Goal: Information Seeking & Learning: Learn about a topic

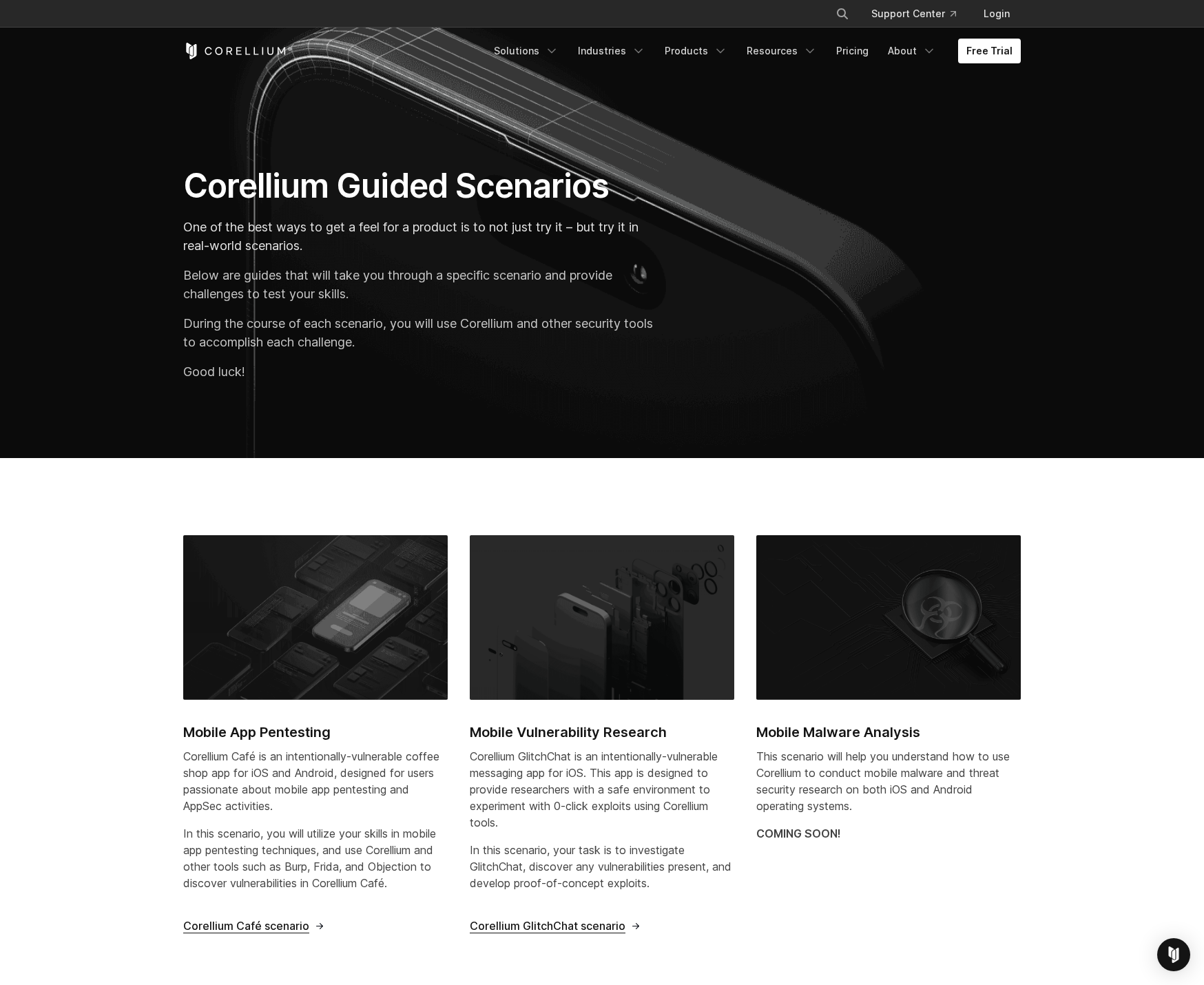
click at [98, 661] on section "Mobile App Pentesting Corellium Café is an intentionally-vulnerable coffee shop…" at bounding box center [602, 740] width 1204 height 565
click at [109, 588] on section "Mobile App Pentesting Corellium Café is an intentionally-vulnerable coffee shop…" at bounding box center [602, 740] width 1204 height 565
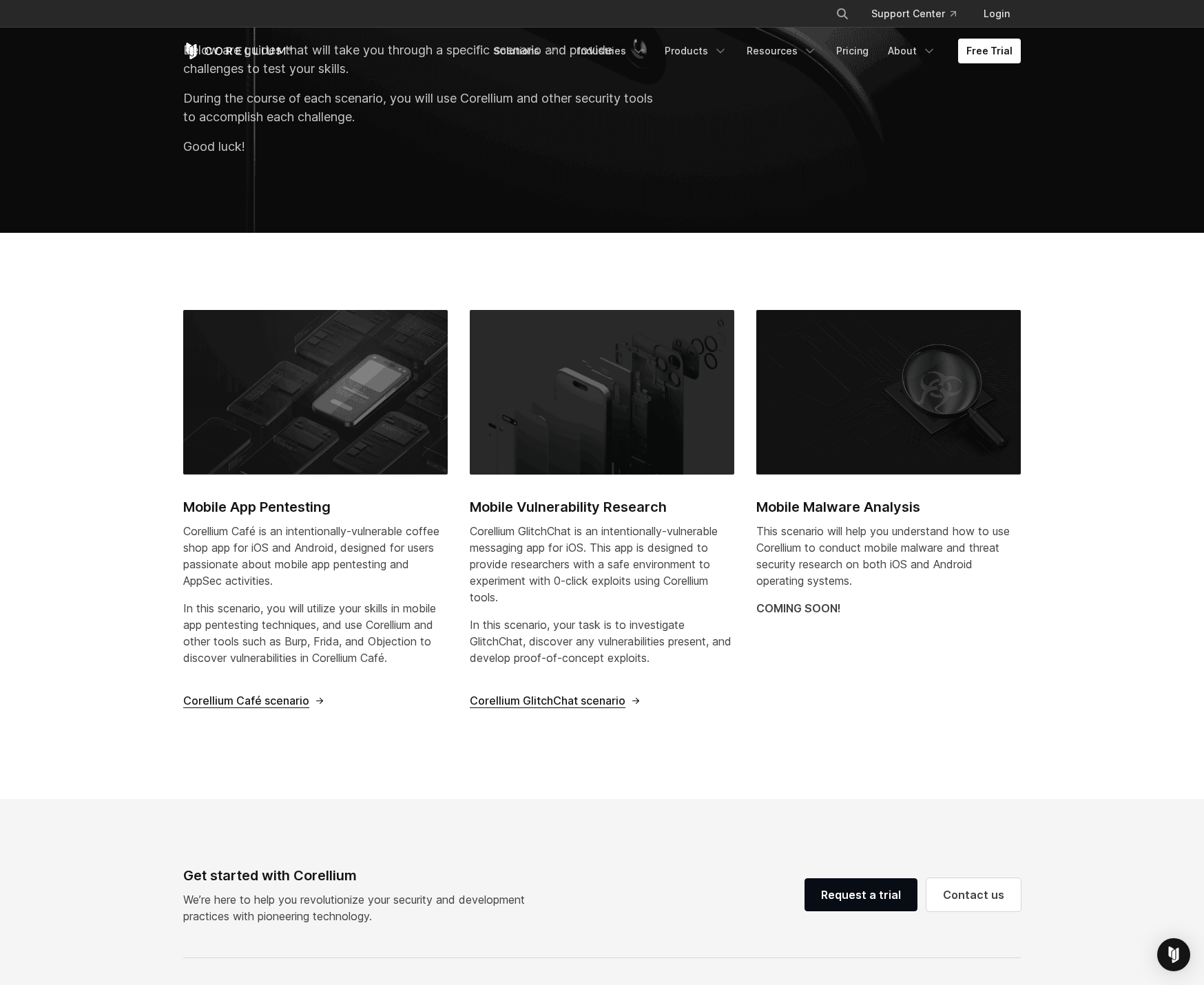
scroll to position [236, 0]
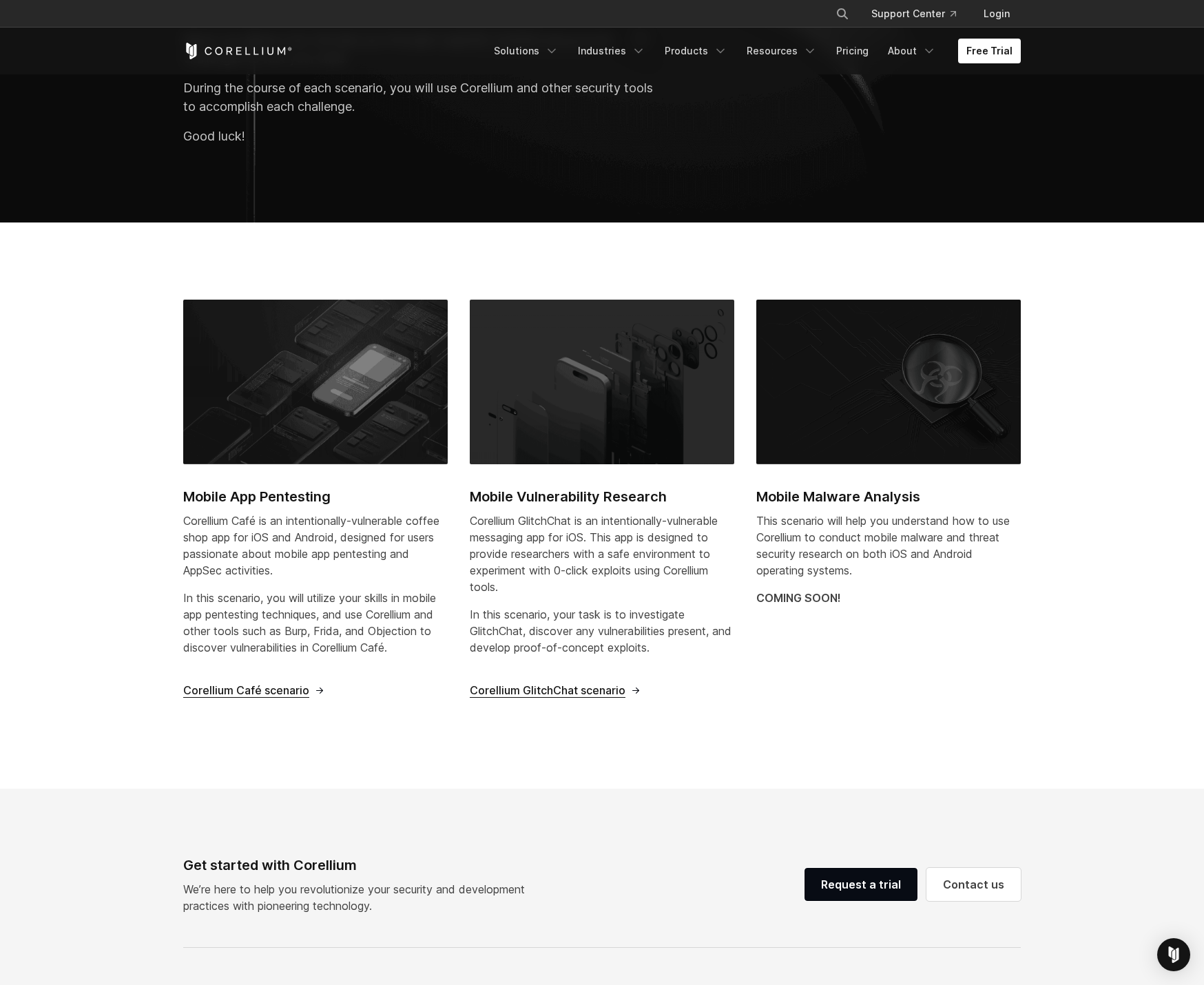
click at [277, 692] on span "Corellium Café scenario" at bounding box center [246, 690] width 126 height 14
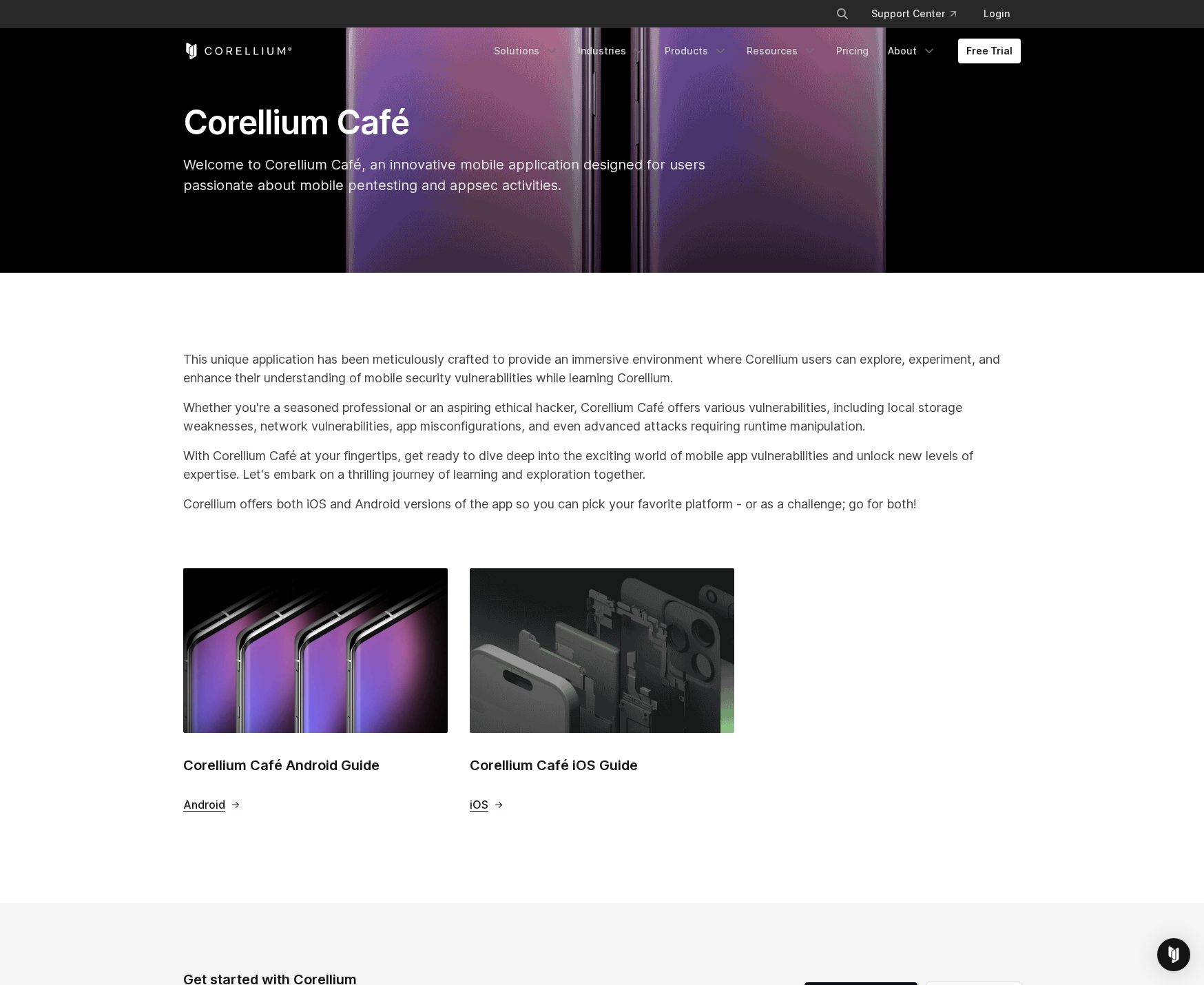
scroll to position [251, 0]
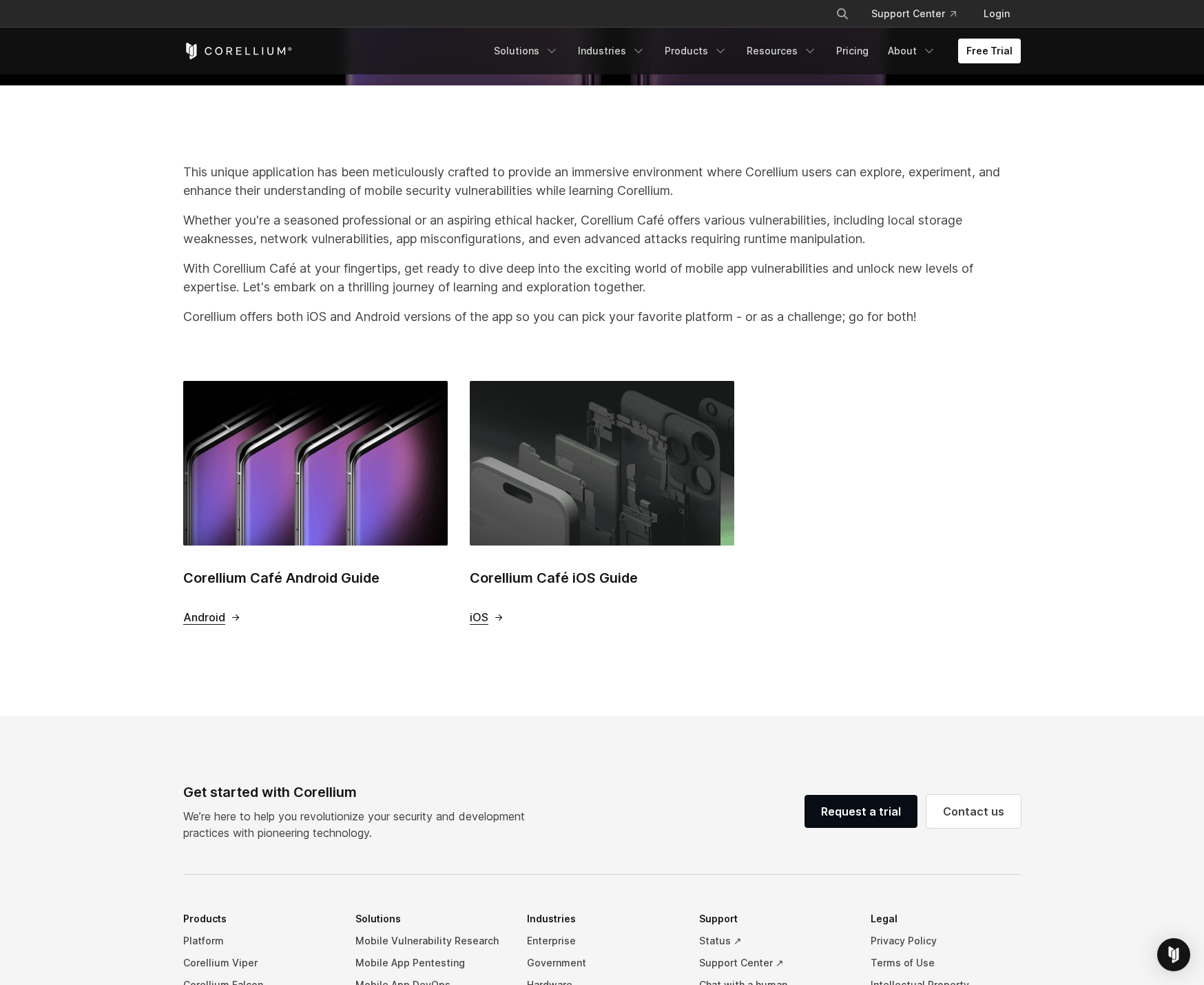
click at [483, 619] on span "iOS" at bounding box center [479, 618] width 18 height 14
click at [282, 467] on img at bounding box center [315, 463] width 264 height 165
click at [777, 52] on link "Resources" at bounding box center [781, 50] width 87 height 25
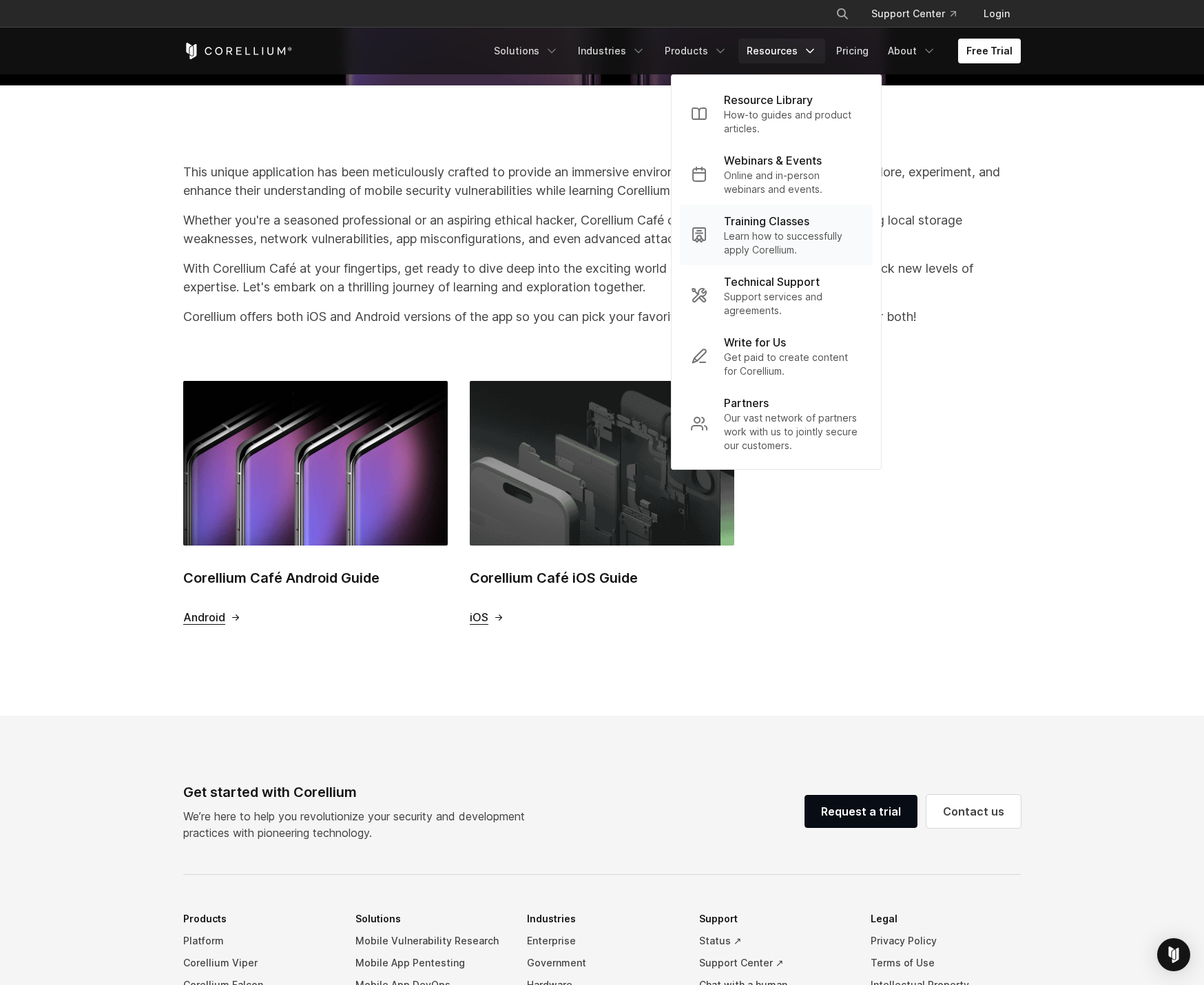
click at [763, 227] on p "Training Classes" at bounding box center [766, 220] width 85 height 17
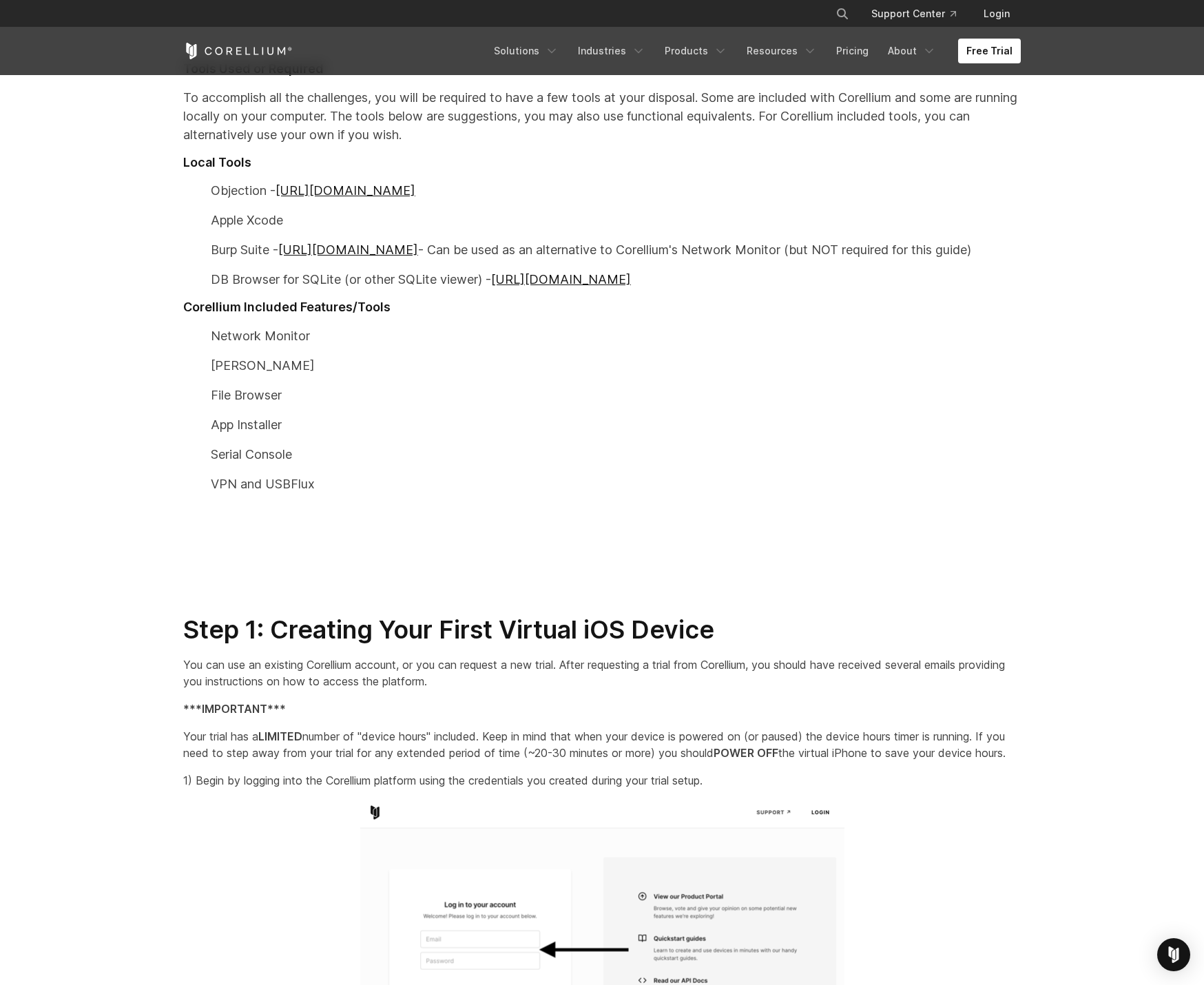
scroll to position [1090, 0]
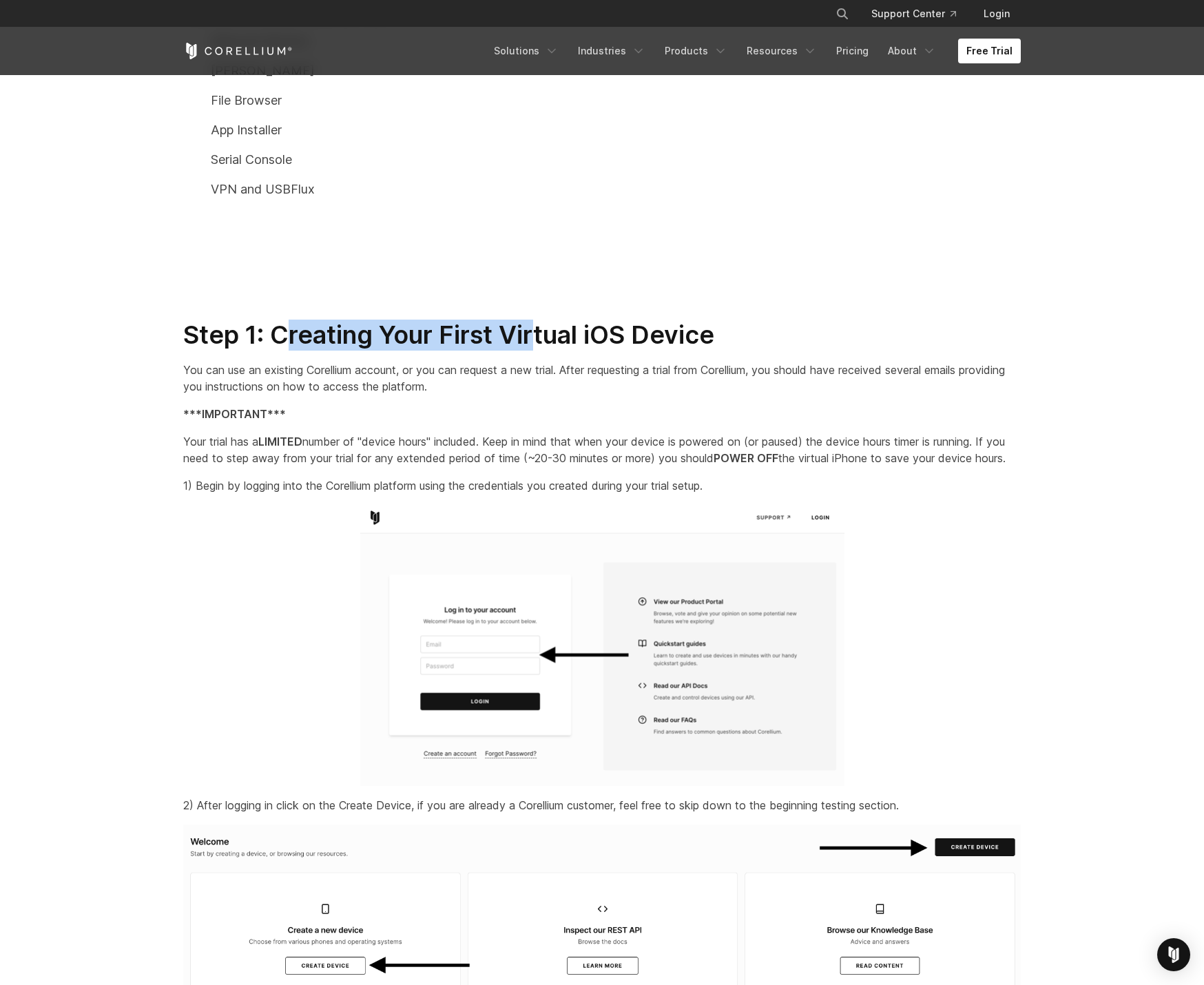
drag, startPoint x: 283, startPoint y: 333, endPoint x: 532, endPoint y: 337, distance: 249.0
click at [532, 337] on h2 "Step 1: Creating Your First Virtual iOS Device" at bounding box center [602, 335] width 837 height 31
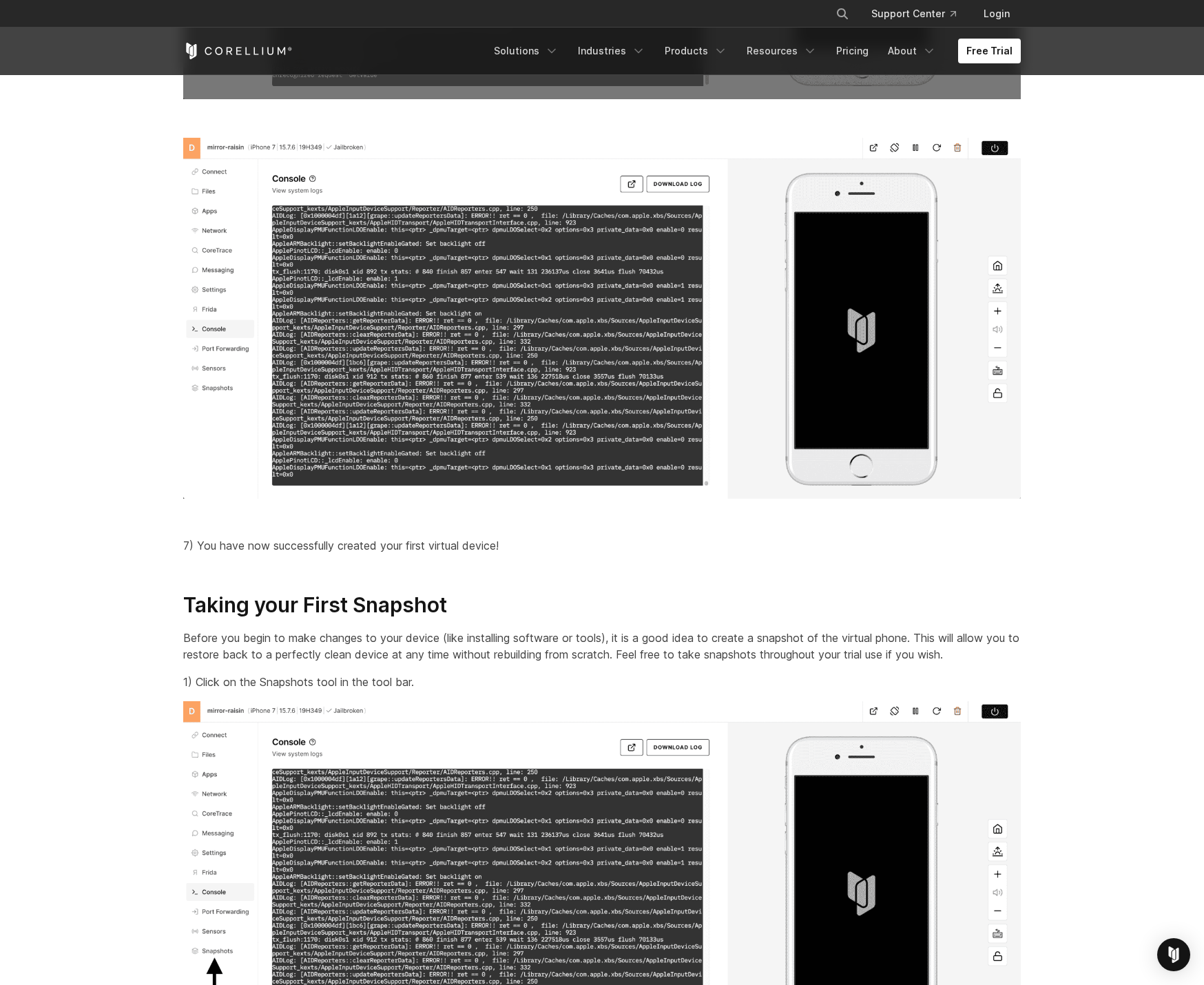
scroll to position [4494, 0]
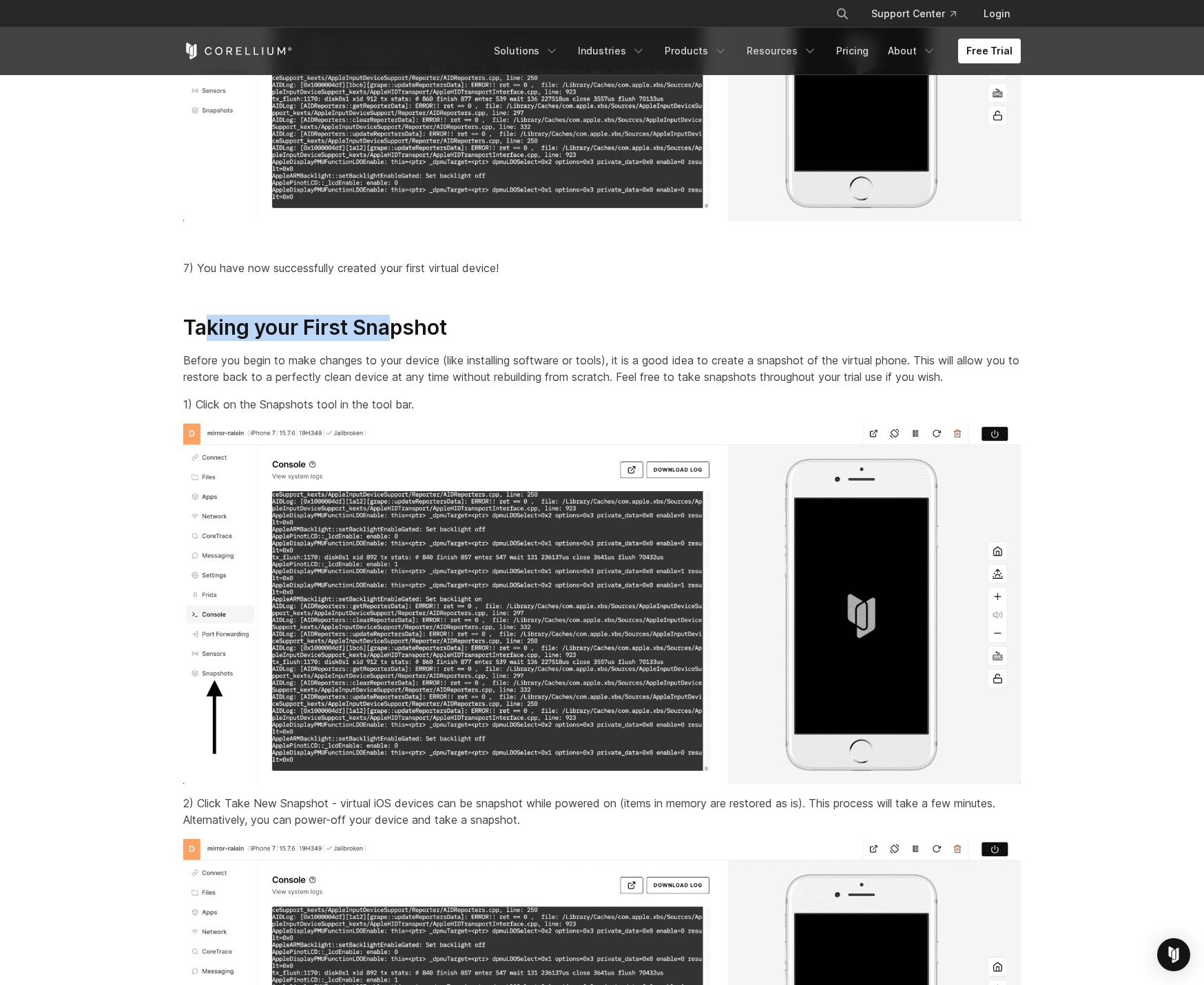
drag, startPoint x: 213, startPoint y: 344, endPoint x: 398, endPoint y: 344, distance: 185.0
click at [398, 341] on h3 "Taking your First Snapshot" at bounding box center [602, 328] width 837 height 26
click at [348, 379] on p "Before you begin to make changes to your device (like installing software or to…" at bounding box center [602, 368] width 837 height 33
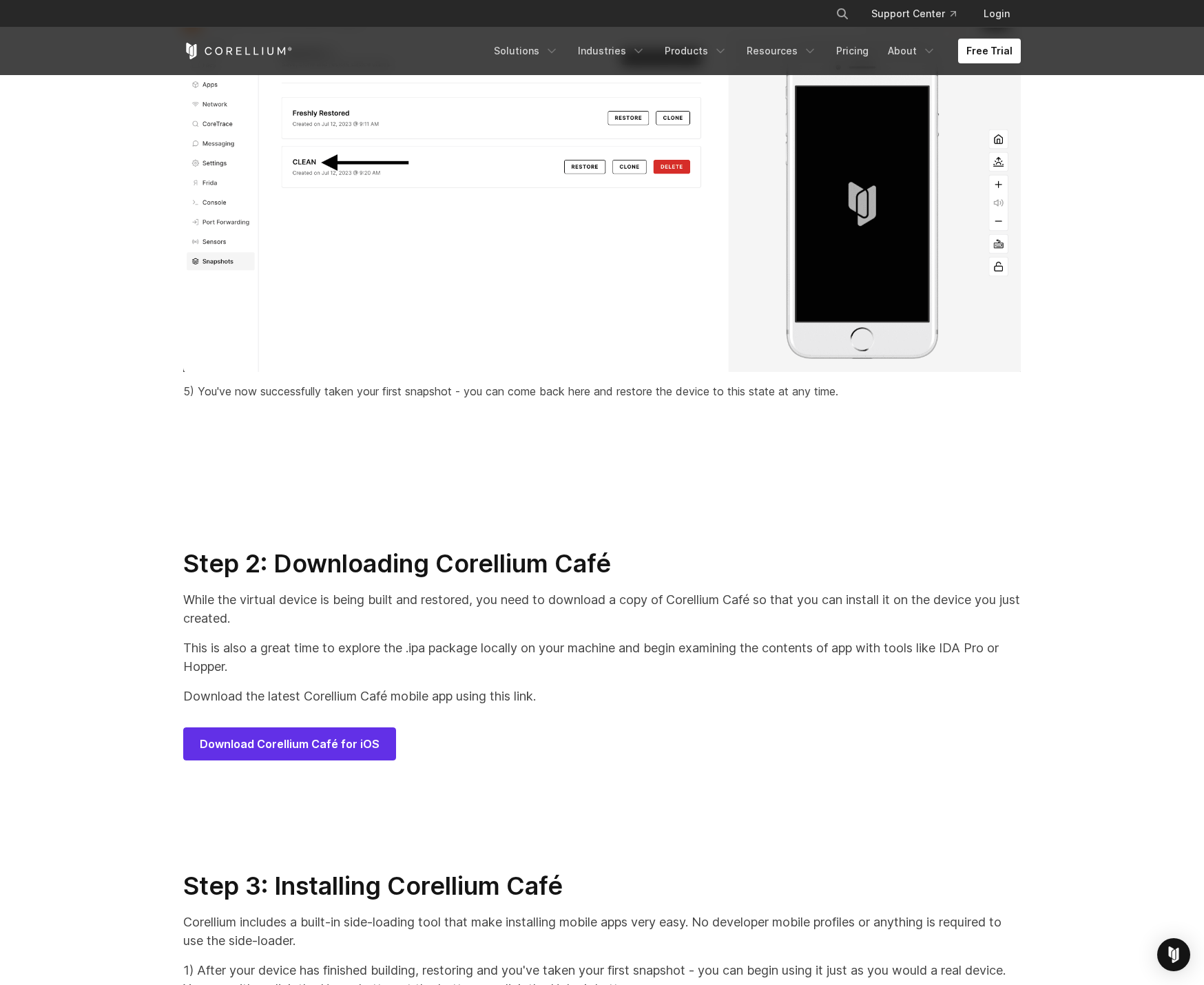
scroll to position [6418, 0]
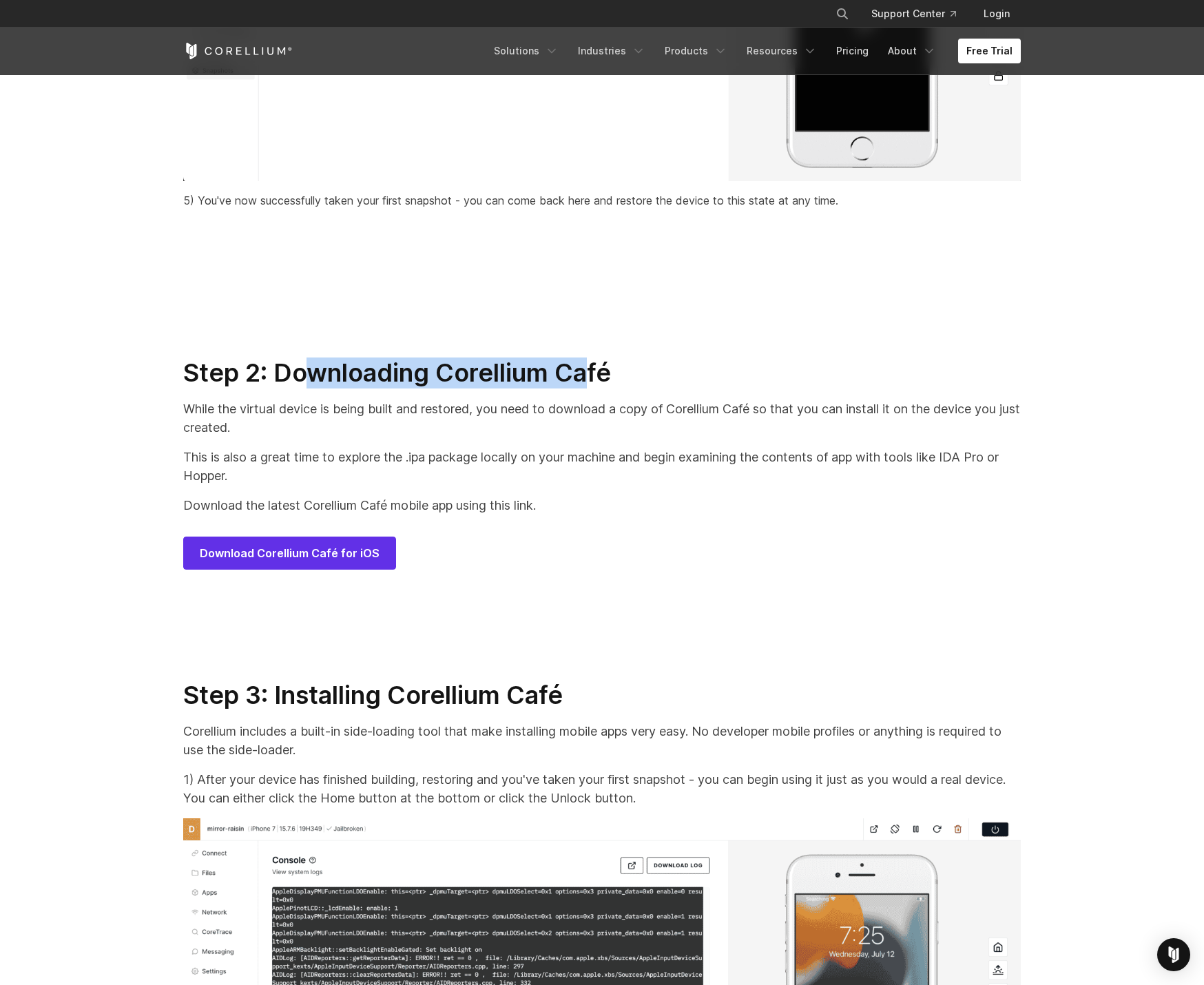
drag, startPoint x: 315, startPoint y: 392, endPoint x: 585, endPoint y: 399, distance: 270.1
click at [585, 388] on h2 "Step 2: Downloading Corellium Café" at bounding box center [602, 372] width 837 height 31
click at [264, 514] on p "Download the latest Corellium Café mobile app using this link." at bounding box center [602, 505] width 837 height 18
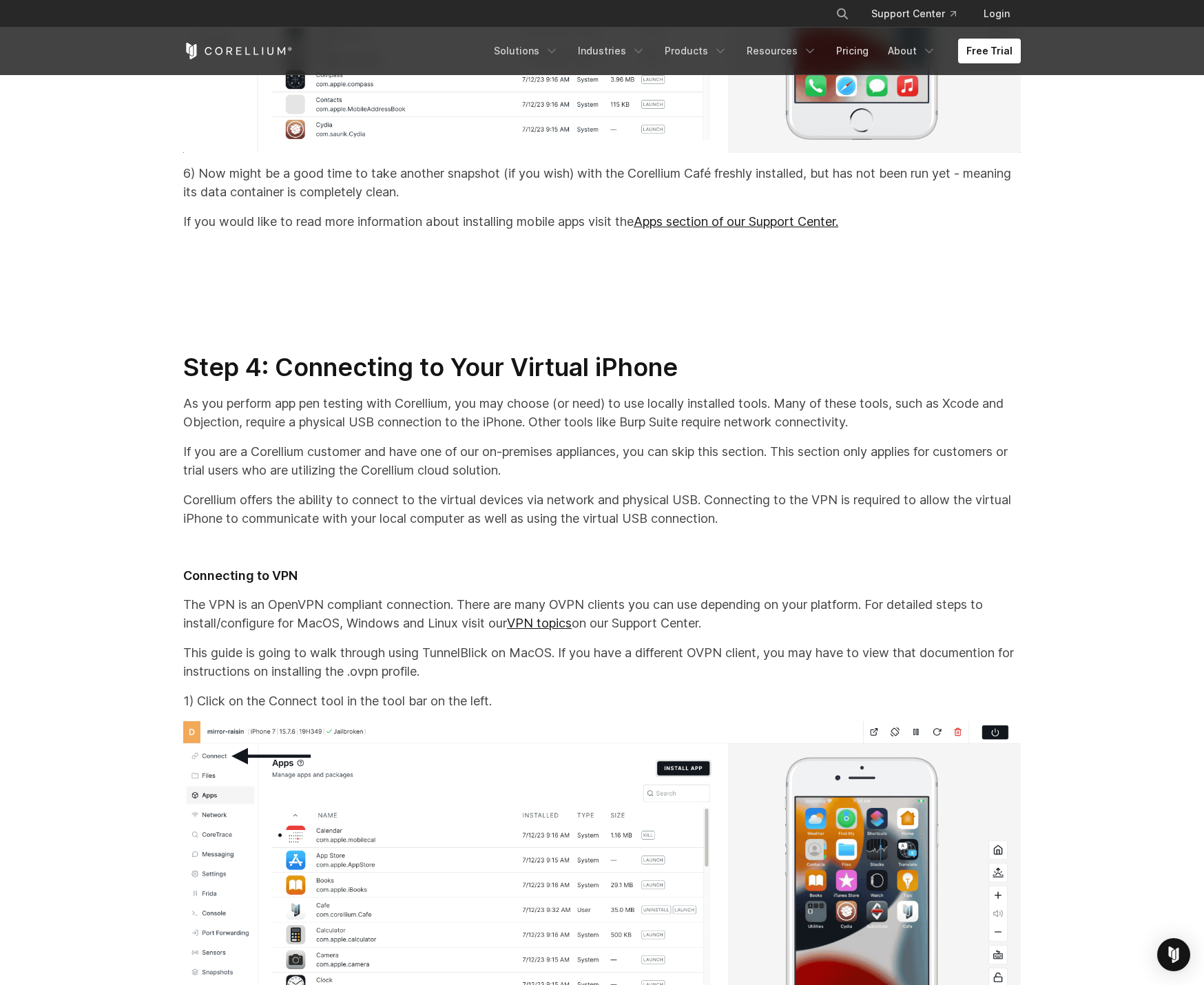
scroll to position [9248, 0]
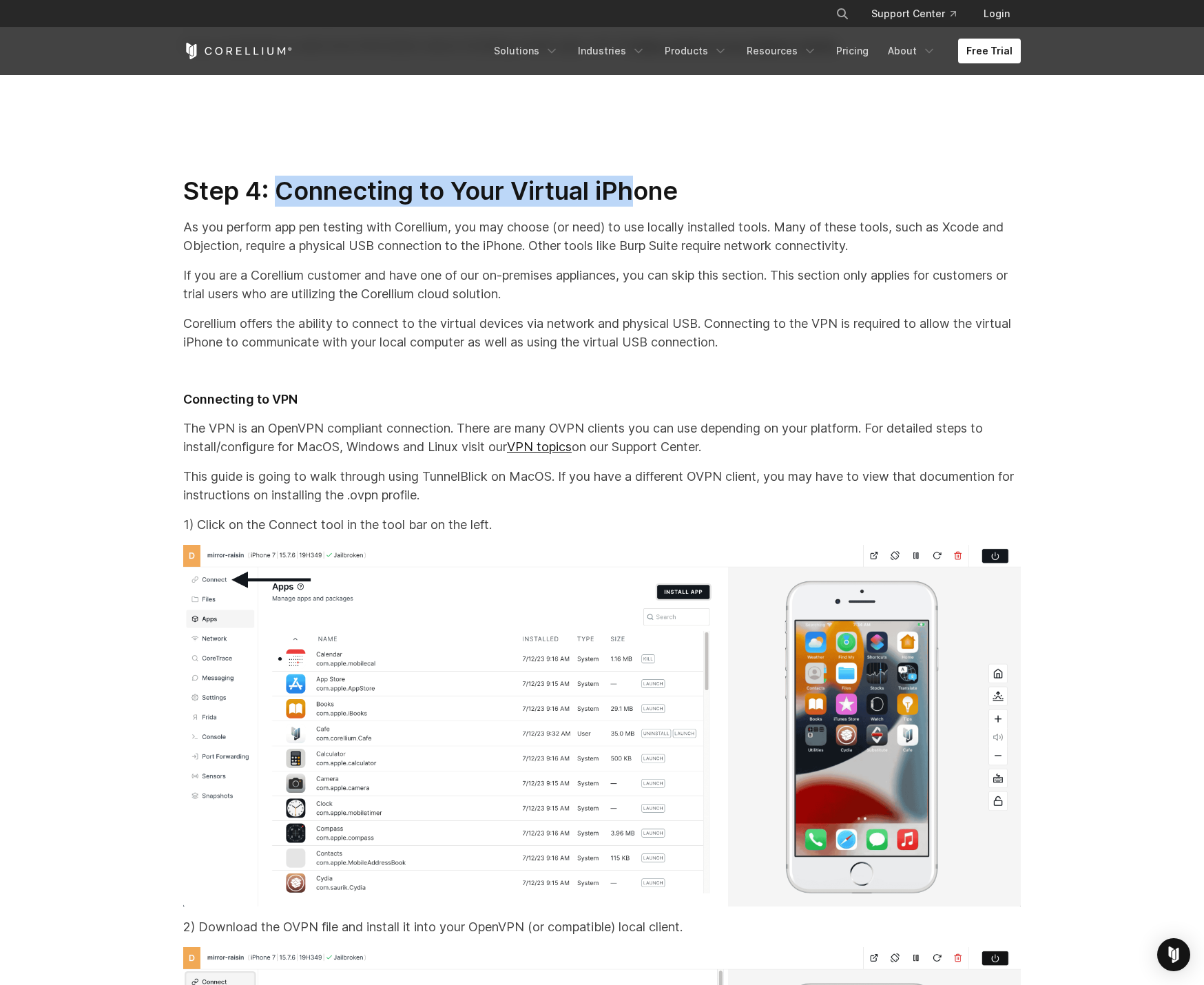
drag, startPoint x: 282, startPoint y: 208, endPoint x: 642, endPoint y: 212, distance: 360.0
click at [642, 207] on h2 "Step 4: Connecting to Your Virtual iPhone" at bounding box center [602, 191] width 837 height 31
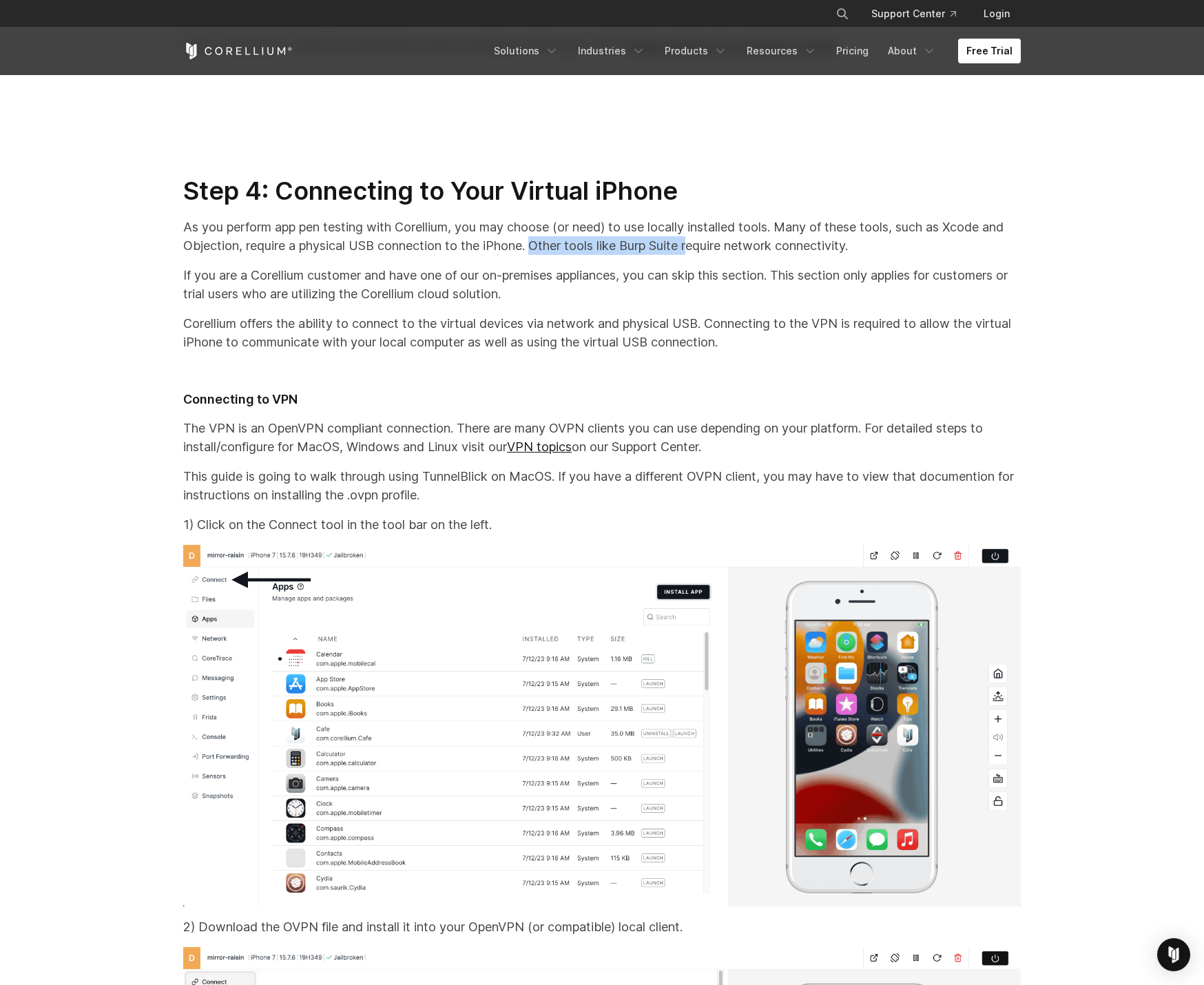
drag, startPoint x: 538, startPoint y: 262, endPoint x: 697, endPoint y: 268, distance: 159.1
click at [697, 255] on p "As you perform app pen testing with Corellium, you may choose (or need) to use …" at bounding box center [602, 236] width 837 height 38
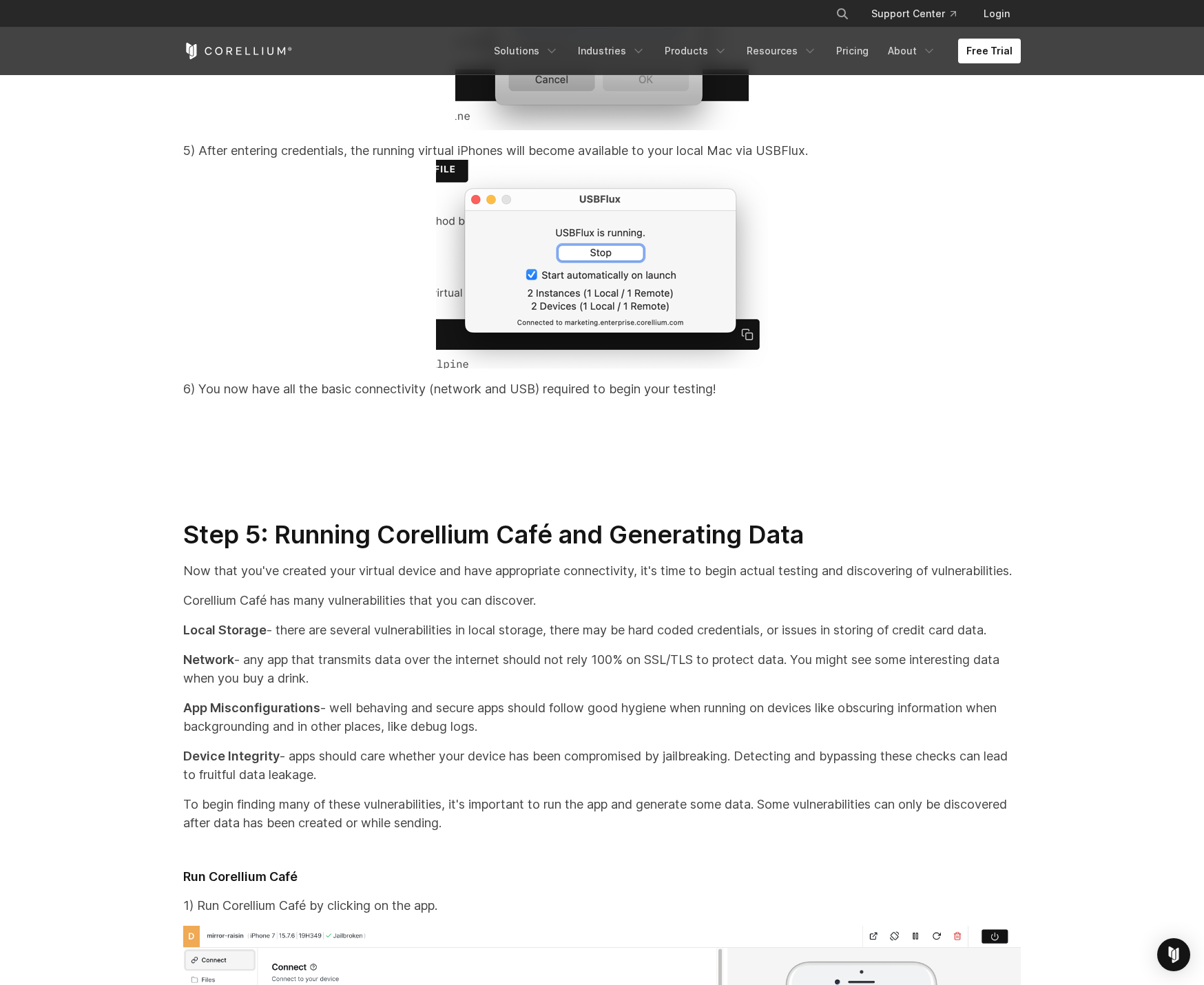
scroll to position [14326, 0]
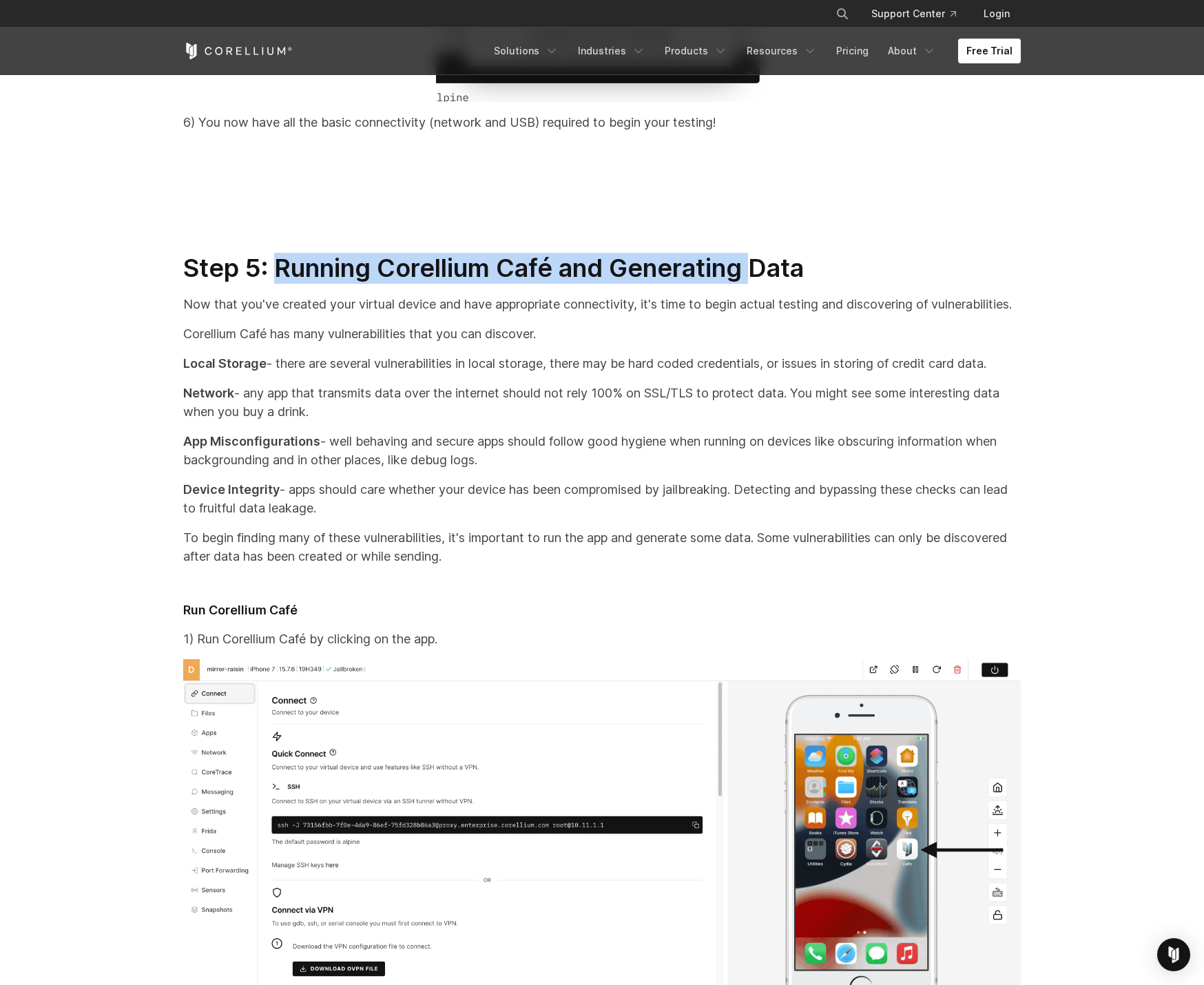
drag, startPoint x: 279, startPoint y: 287, endPoint x: 755, endPoint y: 293, distance: 476.0
click at [755, 284] on h2 "Step 5: Running Corellium Café and Generating Data" at bounding box center [602, 268] width 837 height 31
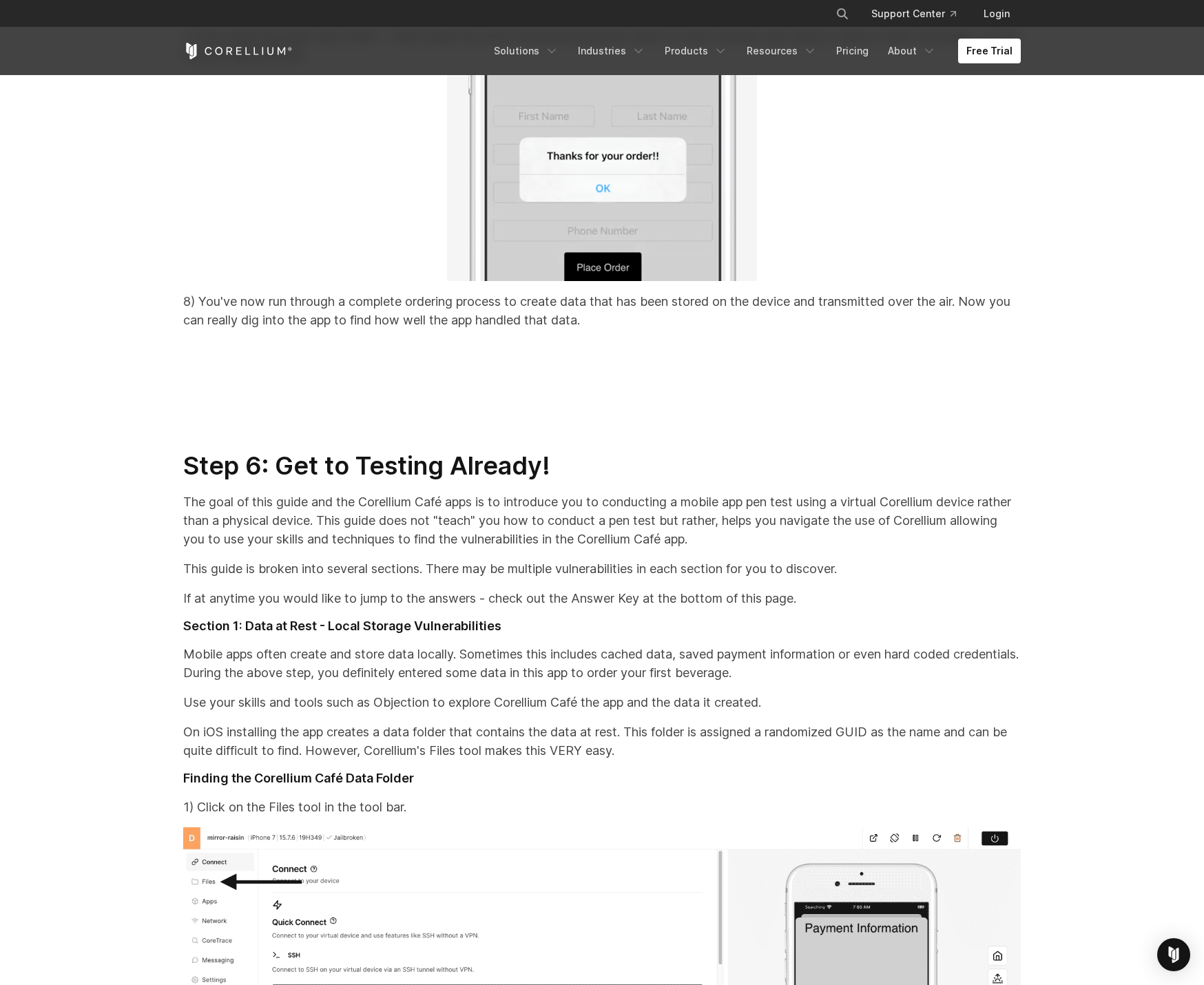
scroll to position [17958, 0]
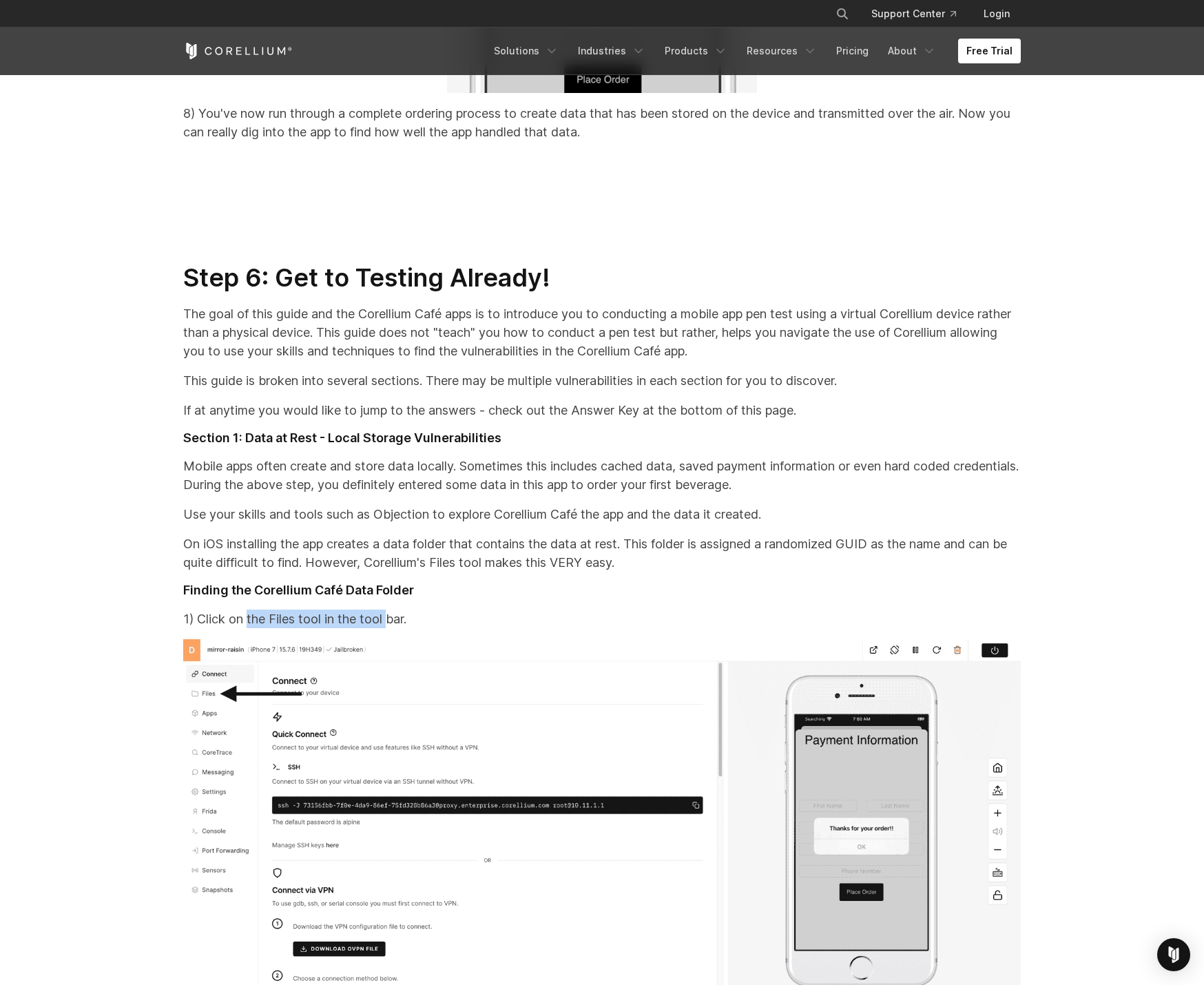
drag, startPoint x: 306, startPoint y: 656, endPoint x: 391, endPoint y: 652, distance: 85.1
click at [391, 628] on p "1) Click on the Files tool in the tool bar." at bounding box center [602, 618] width 837 height 18
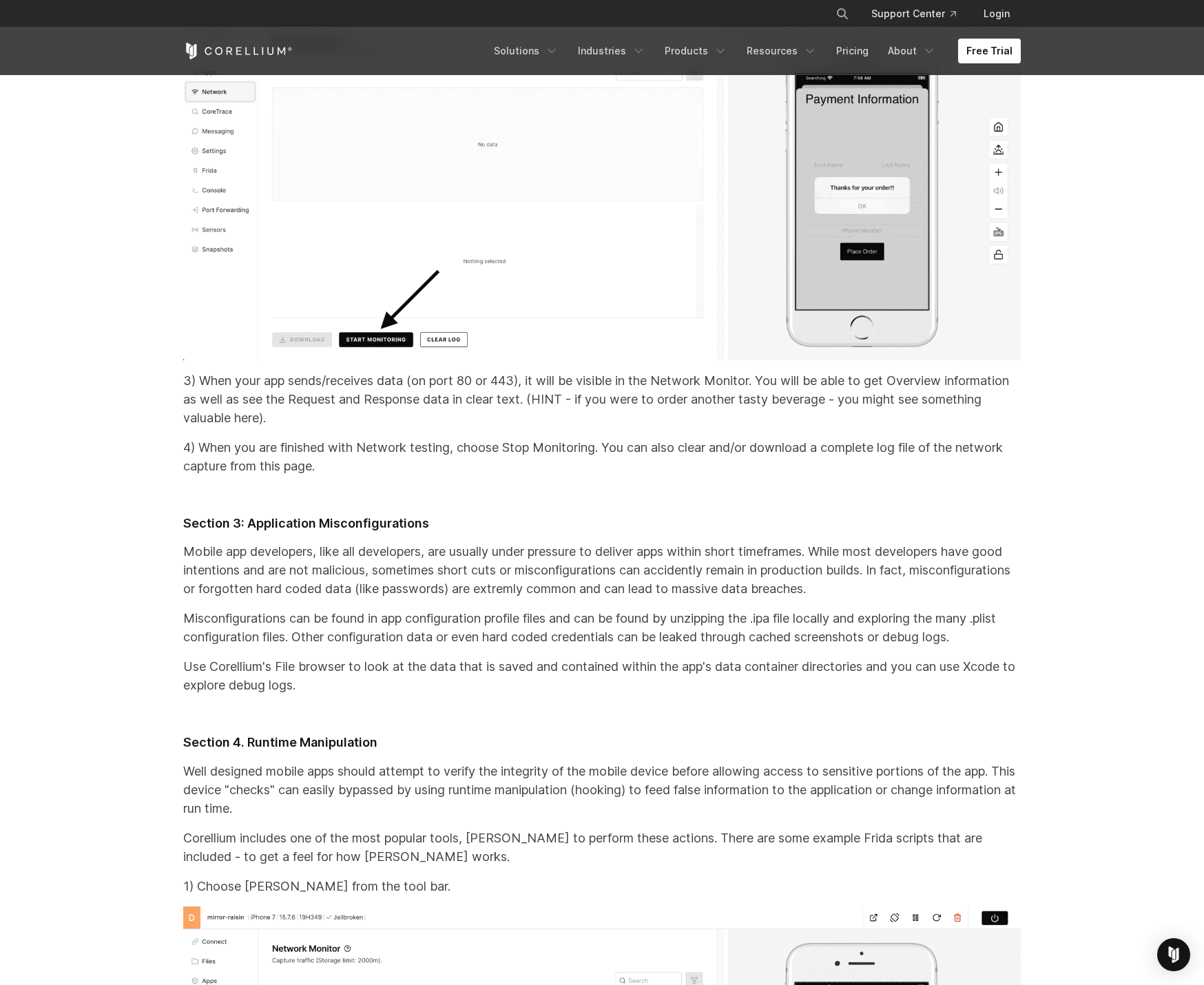
scroll to position [21302, 0]
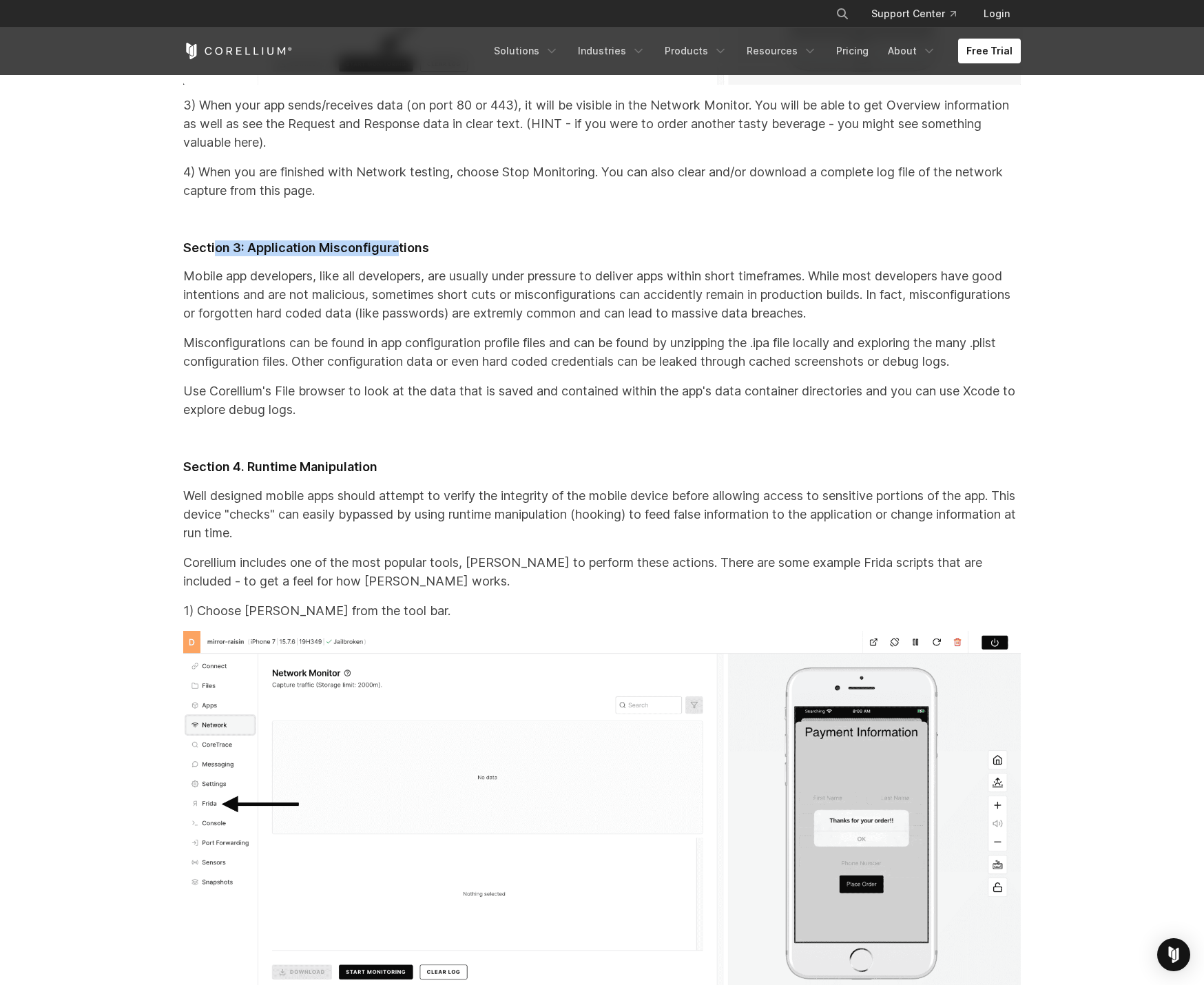
drag, startPoint x: 216, startPoint y: 303, endPoint x: 395, endPoint y: 304, distance: 179.0
click at [395, 256] on h3 "Section 3: Application Misconfigurations" at bounding box center [602, 248] width 837 height 16
drag, startPoint x: 252, startPoint y: 526, endPoint x: 419, endPoint y: 526, distance: 167.0
click at [419, 475] on h3 "Section 4. Runtime Manipulation" at bounding box center [602, 467] width 837 height 16
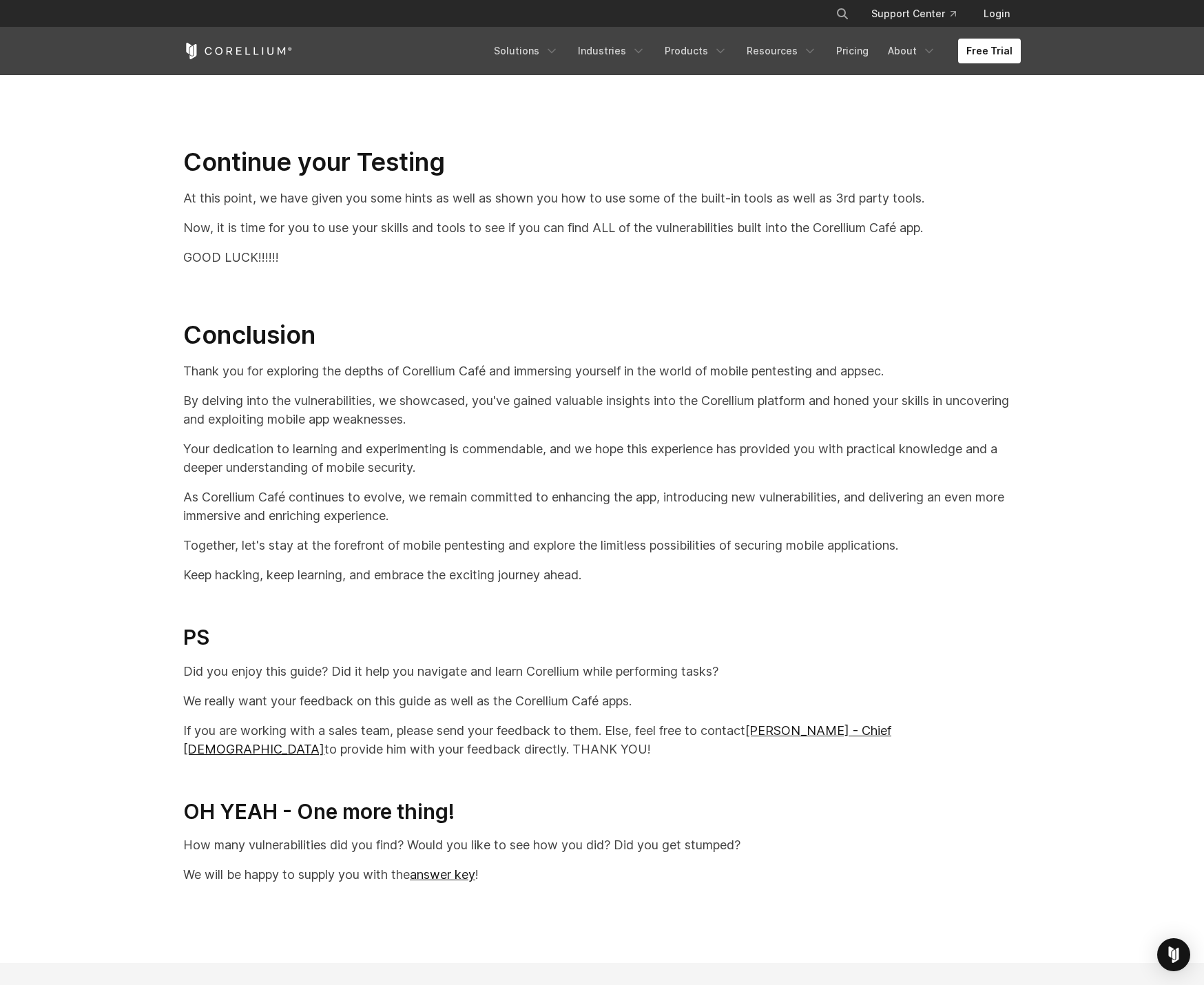
scroll to position [28777, 0]
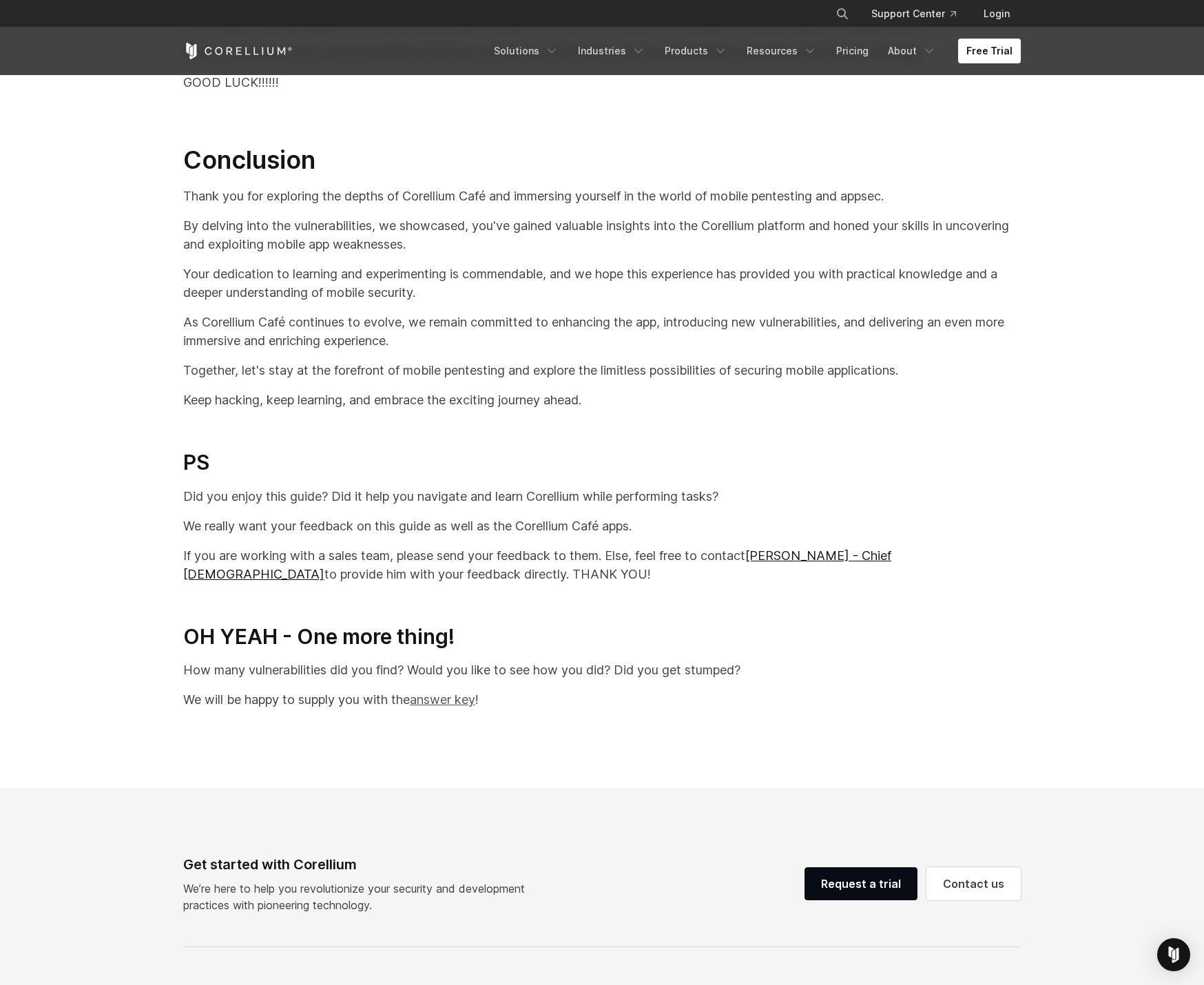
click at [429, 707] on link "answer key" at bounding box center [443, 699] width 66 height 14
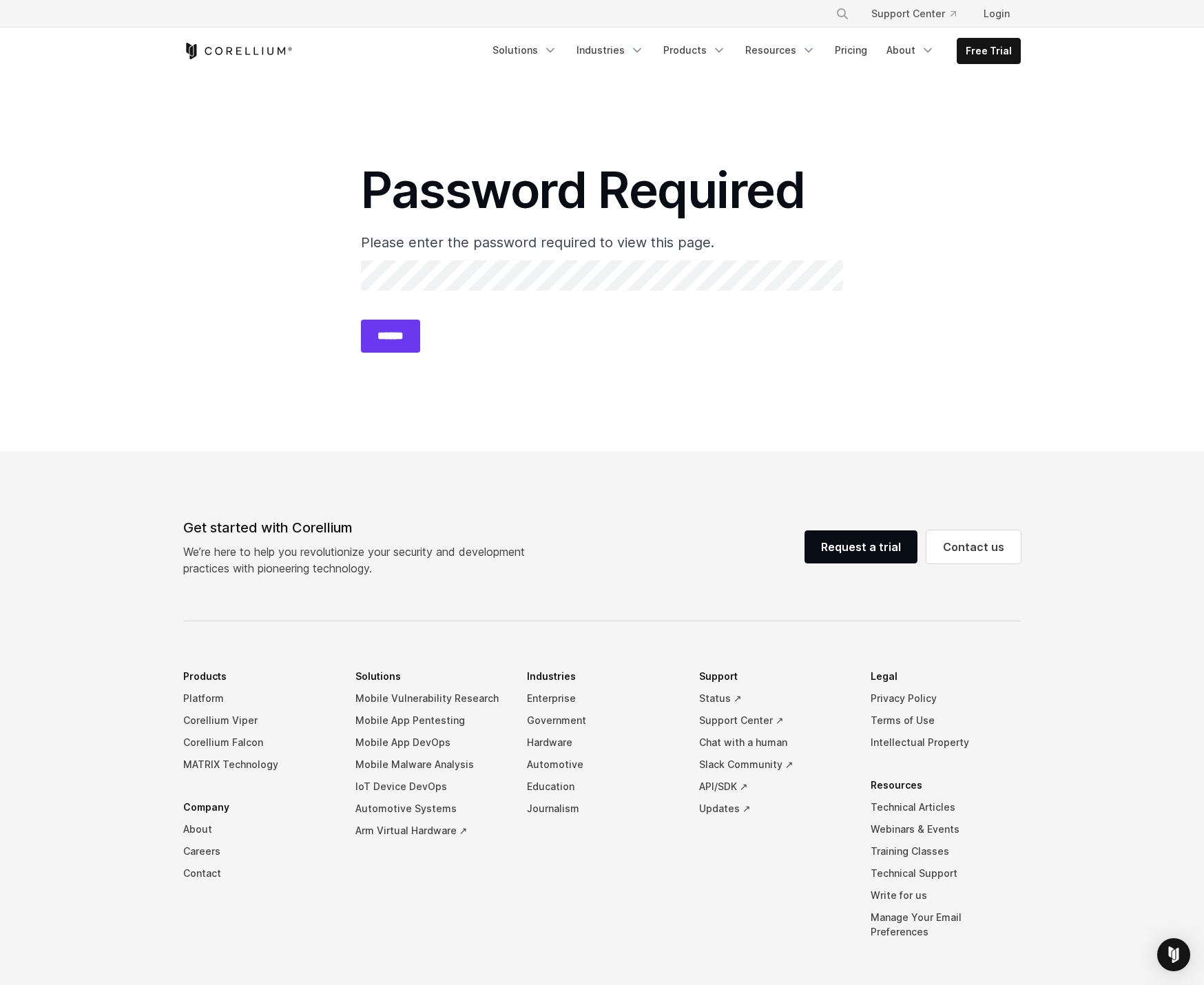
click at [252, 262] on section "Password Required Please enter the password required to view this page. Passwor…" at bounding box center [602, 263] width 1204 height 377
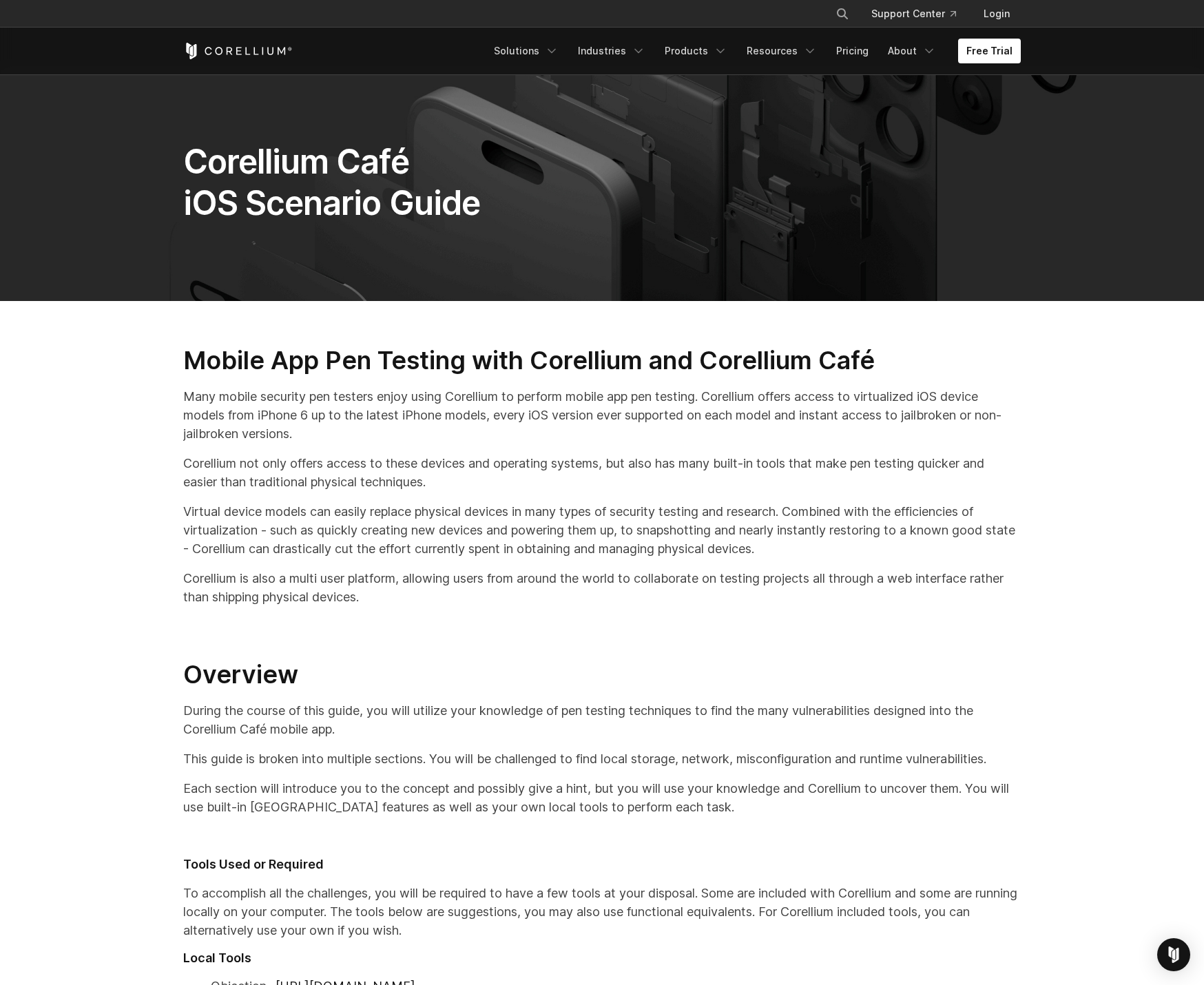
click at [391, 362] on h2 "Mobile App Pen Testing with Corellium and Corellium Café" at bounding box center [602, 360] width 837 height 31
click at [403, 367] on h2 "Mobile App Pen Testing with Corellium and Corellium Café" at bounding box center [602, 360] width 837 height 31
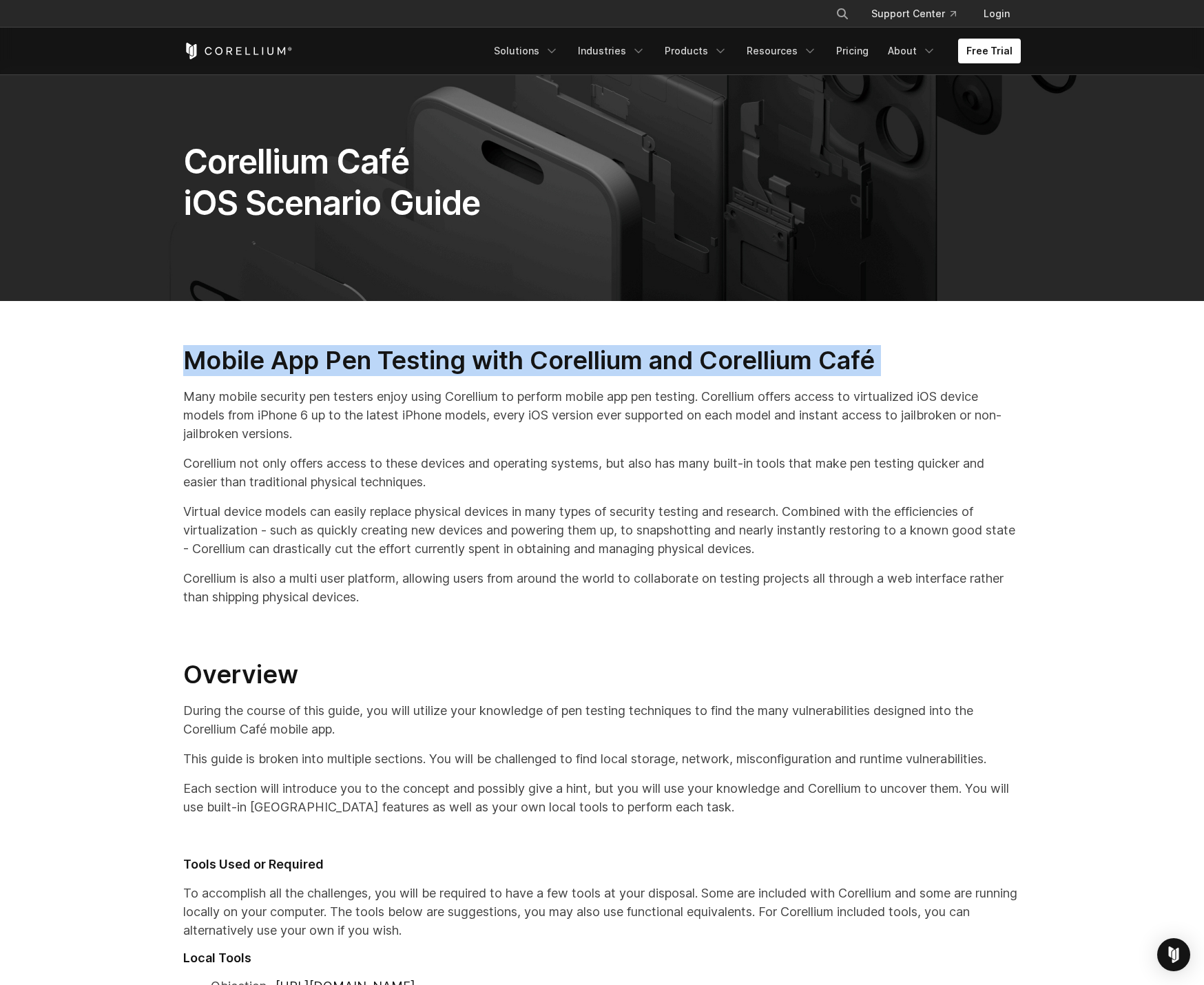
click at [403, 367] on h2 "Mobile App Pen Testing with Corellium and Corellium Café" at bounding box center [602, 360] width 837 height 31
click at [430, 360] on h2 "Mobile App Pen Testing with Corellium and Corellium Café" at bounding box center [602, 360] width 837 height 31
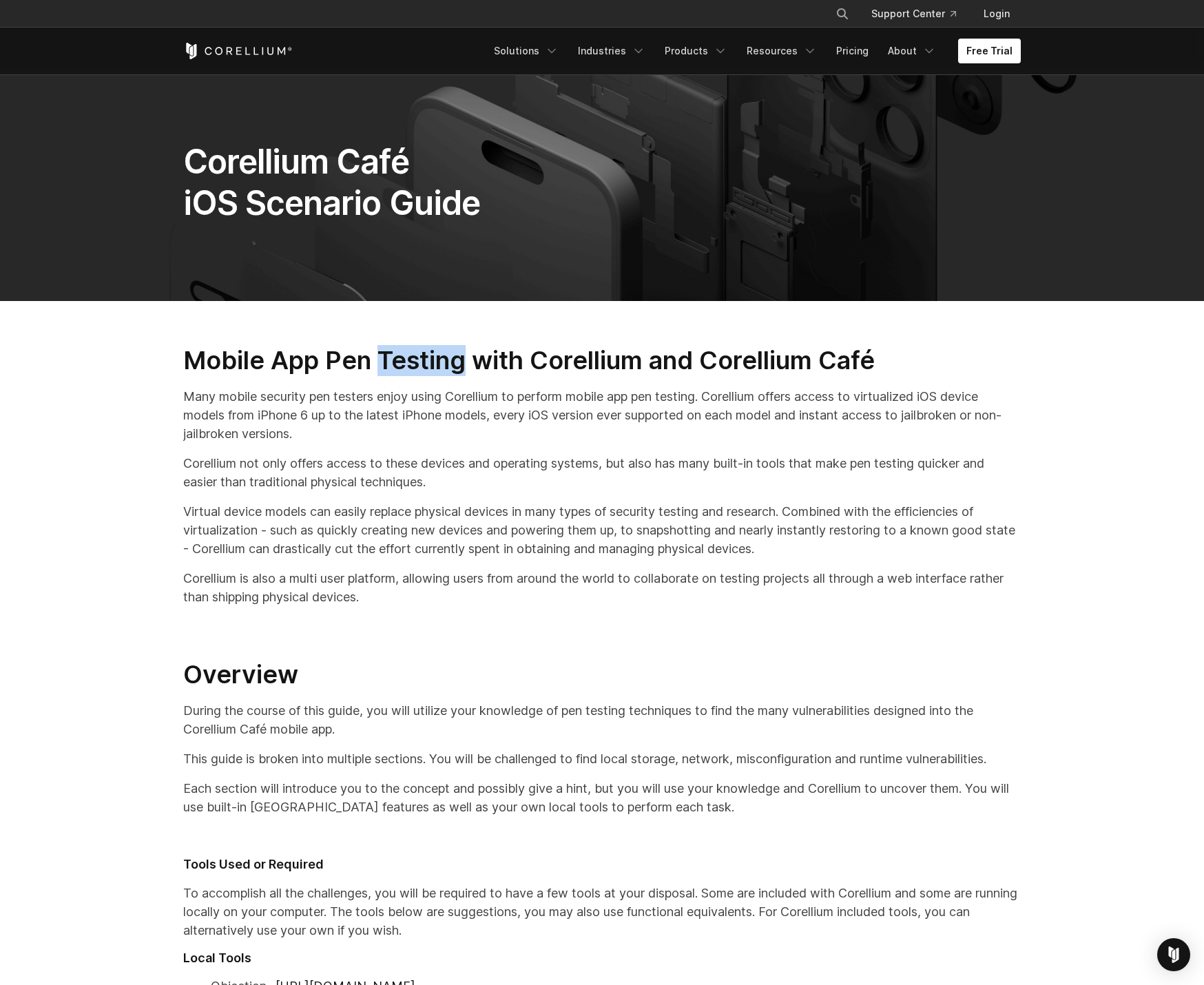
click at [430, 360] on h2 "Mobile App Pen Testing with Corellium and Corellium Café" at bounding box center [602, 360] width 837 height 31
click at [424, 413] on p "Many mobile security pen testers enjoy using Corellium to perform mobile app pe…" at bounding box center [602, 415] width 837 height 56
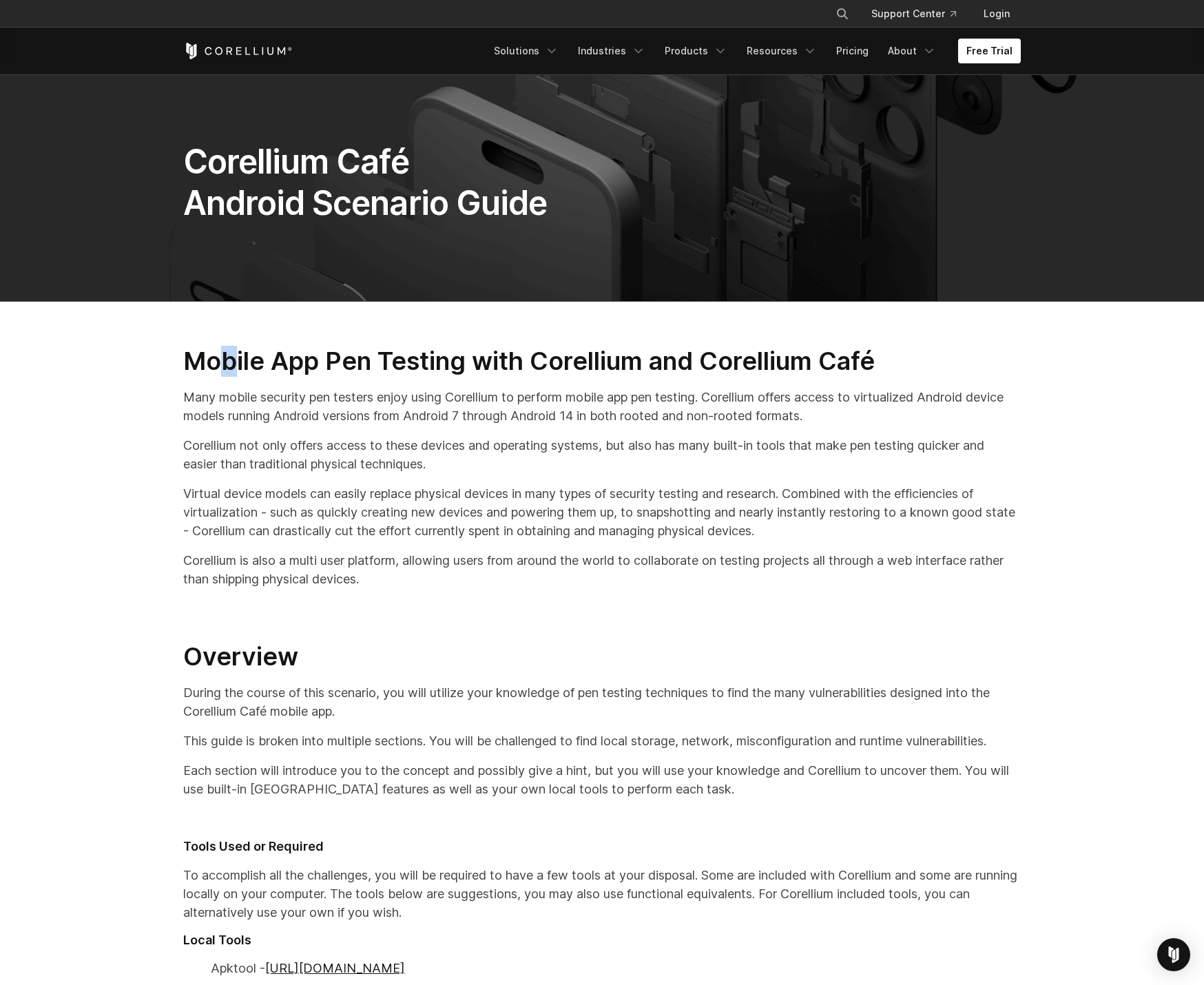
drag, startPoint x: 226, startPoint y: 363, endPoint x: 234, endPoint y: 362, distance: 8.1
click at [234, 362] on h2 "Mobile App Pen Testing with Corellium and Corellium Café" at bounding box center [602, 361] width 837 height 31
drag, startPoint x: 222, startPoint y: 363, endPoint x: 230, endPoint y: 362, distance: 8.1
click at [230, 362] on h2 "Mobile App Pen Testing with Corellium and Corellium Café" at bounding box center [602, 361] width 837 height 31
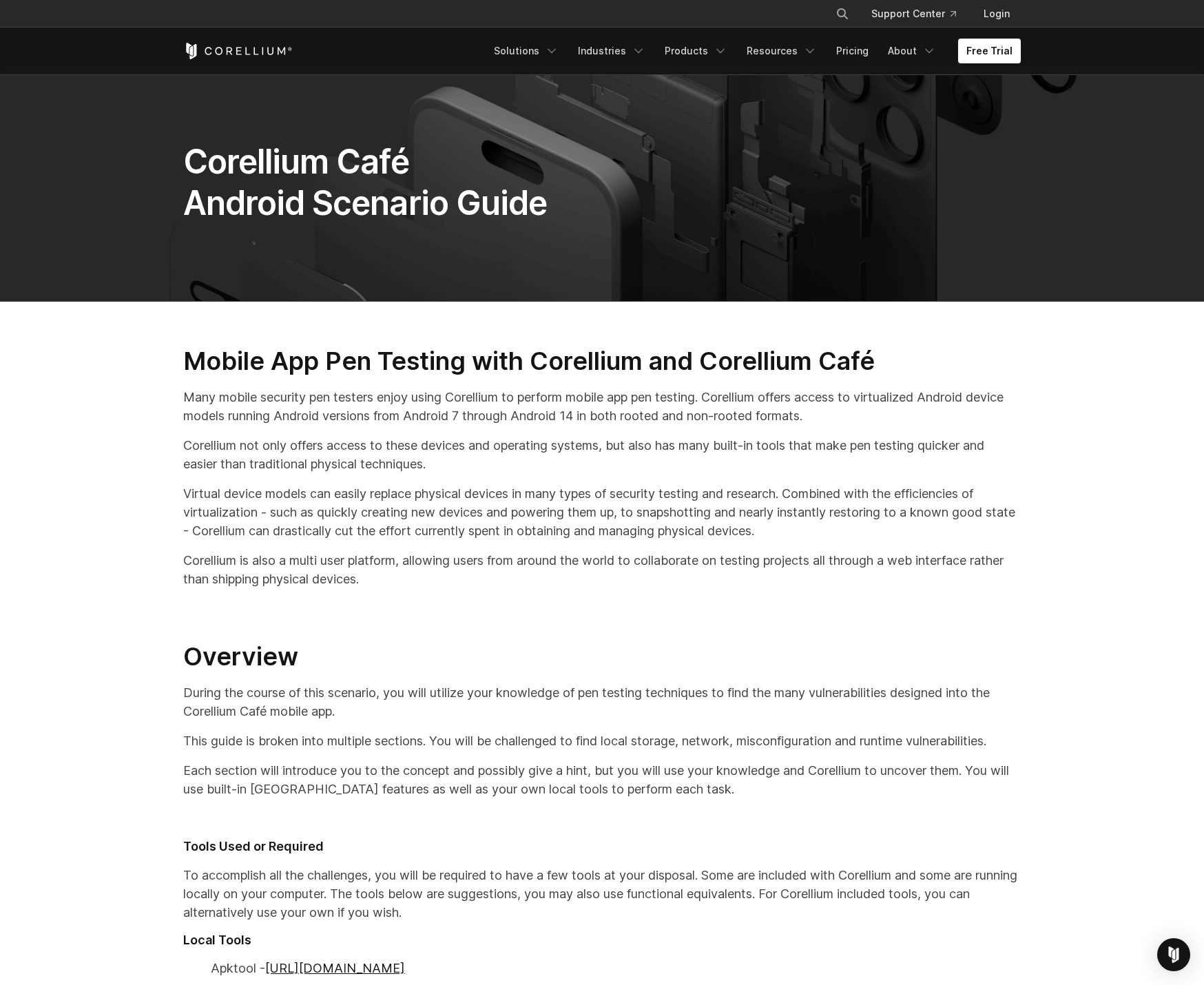
click at [284, 363] on h2 "Mobile App Pen Testing with Corellium and Corellium Café" at bounding box center [602, 361] width 837 height 31
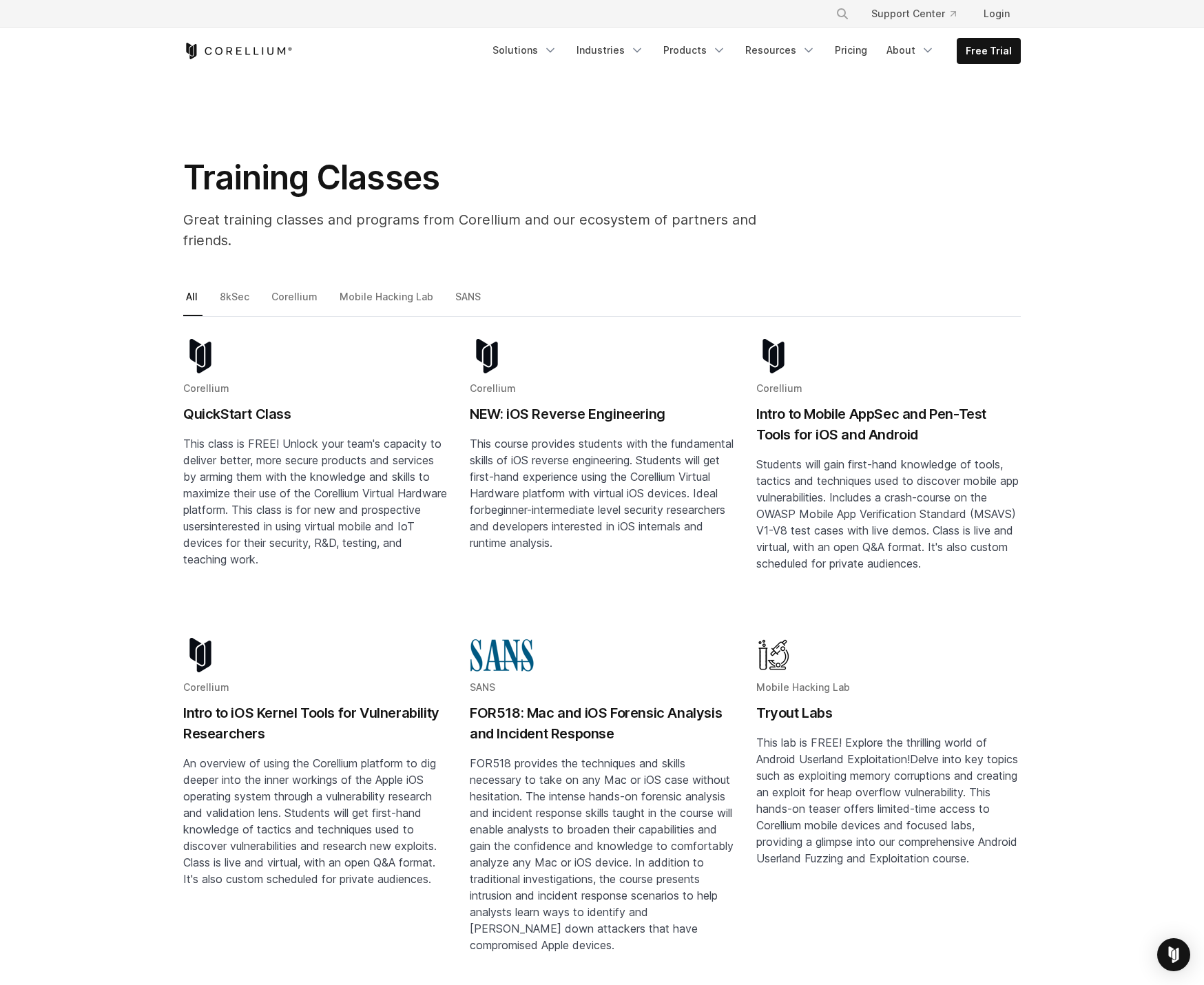
click at [260, 439] on span "This class is FREE! Unlock your team's capacity to deliver better, more secure …" at bounding box center [315, 485] width 264 height 97
